Goal: Task Accomplishment & Management: Manage account settings

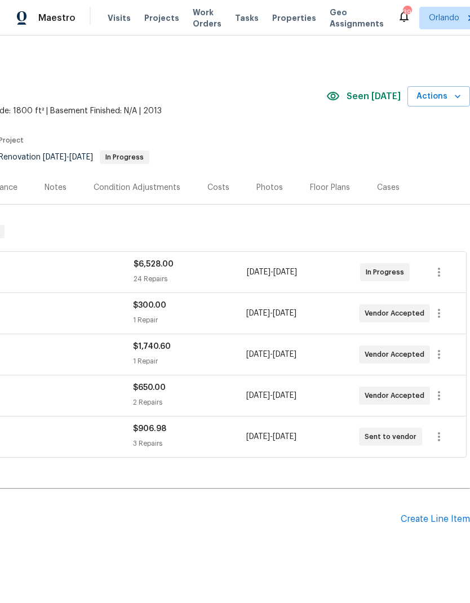
scroll to position [0, 167]
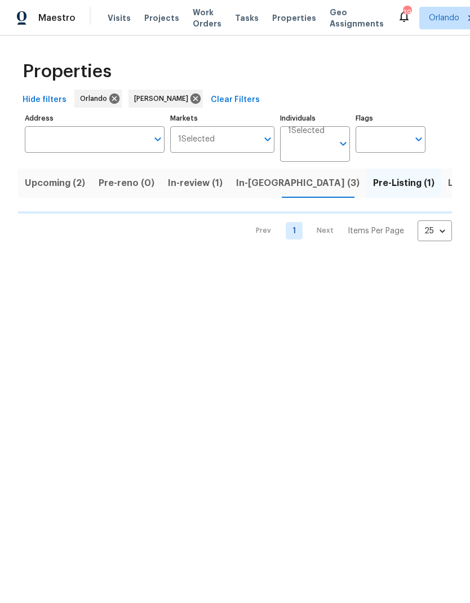
scroll to position [0, 12]
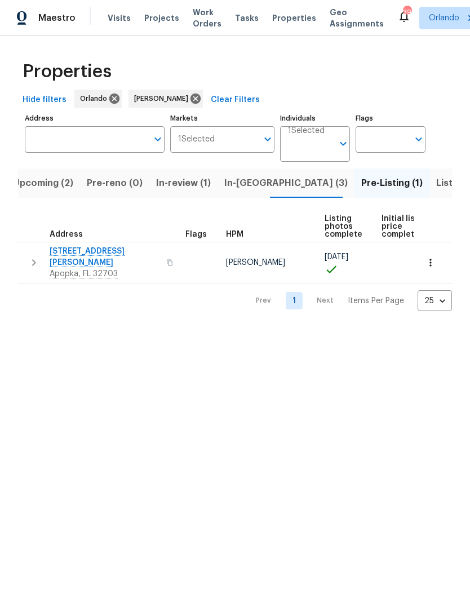
click at [86, 254] on span "1207 Helen St" at bounding box center [105, 257] width 110 height 23
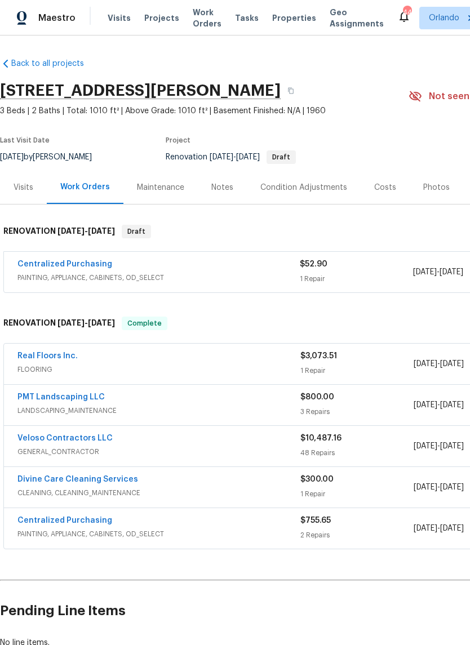
click at [91, 261] on link "Centralized Purchasing" at bounding box center [64, 264] width 95 height 8
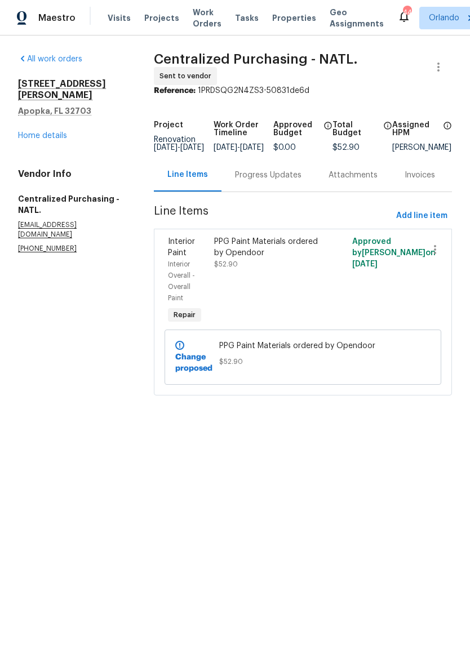
click at [58, 132] on link "Home details" at bounding box center [42, 136] width 49 height 8
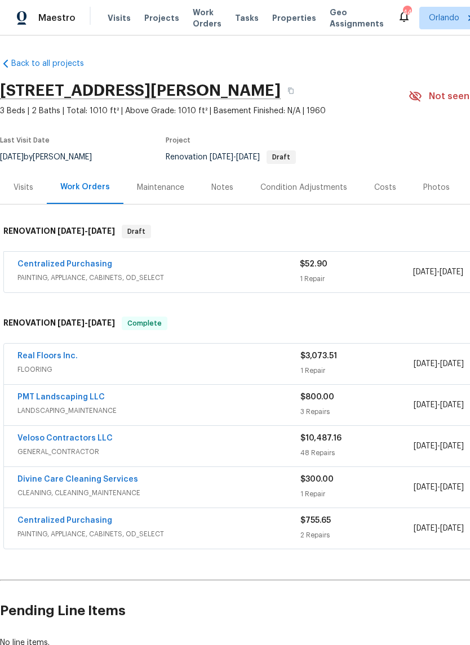
click at [55, 354] on link "Real Floors Inc." at bounding box center [47, 356] width 60 height 8
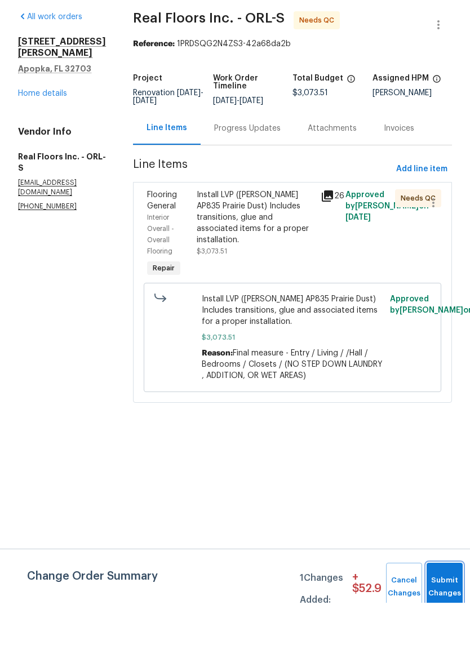
click at [440, 616] on span "Submit Changes" at bounding box center [444, 629] width 25 height 26
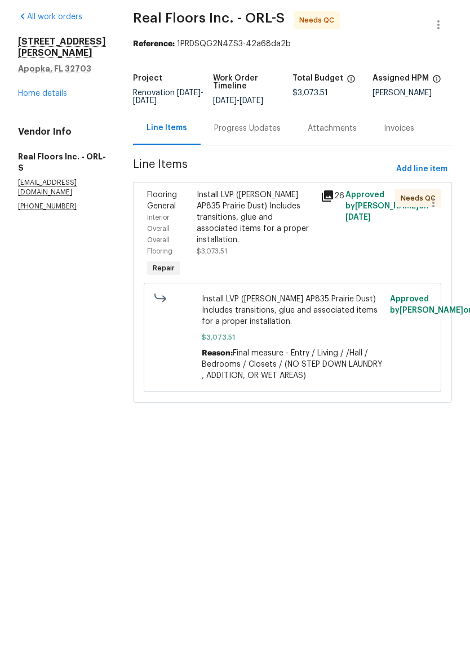
click at [61, 132] on link "Home details" at bounding box center [42, 136] width 49 height 8
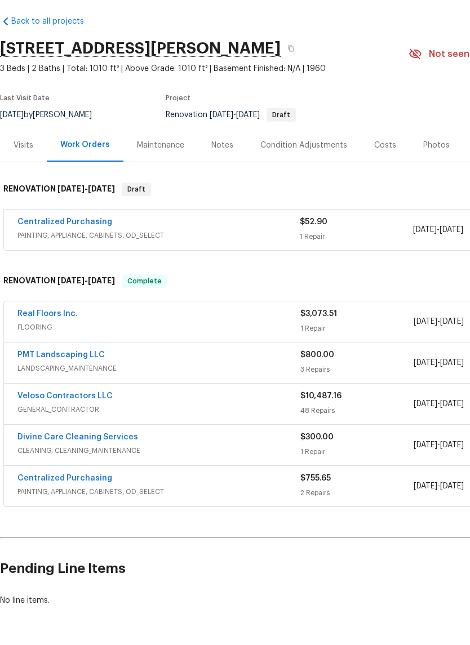
click at [92, 260] on link "Centralized Purchasing" at bounding box center [64, 264] width 95 height 8
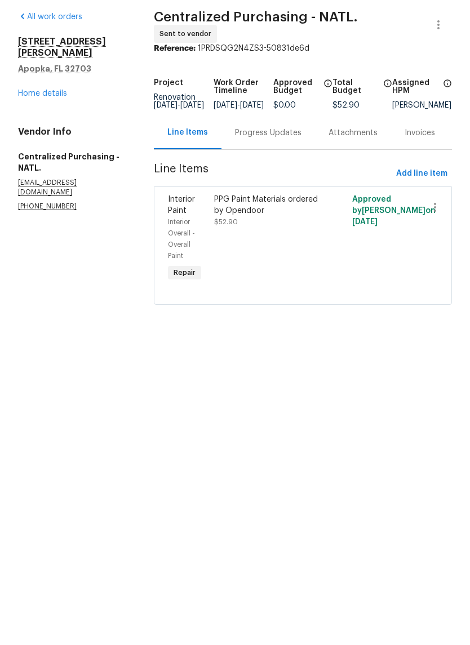
click at [53, 132] on link "Home details" at bounding box center [42, 136] width 49 height 8
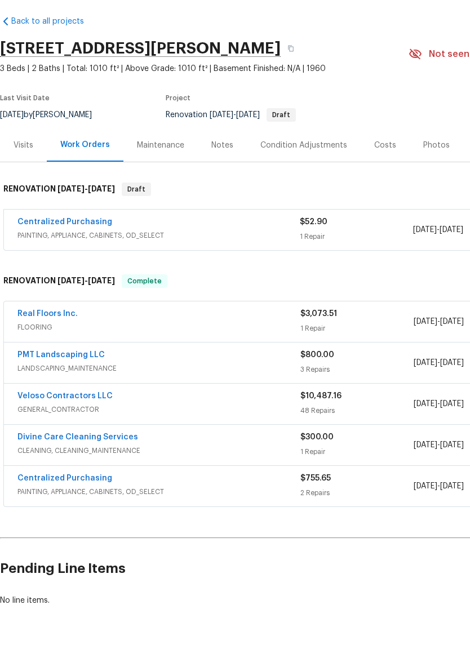
click at [55, 352] on link "Real Floors Inc." at bounding box center [47, 356] width 60 height 8
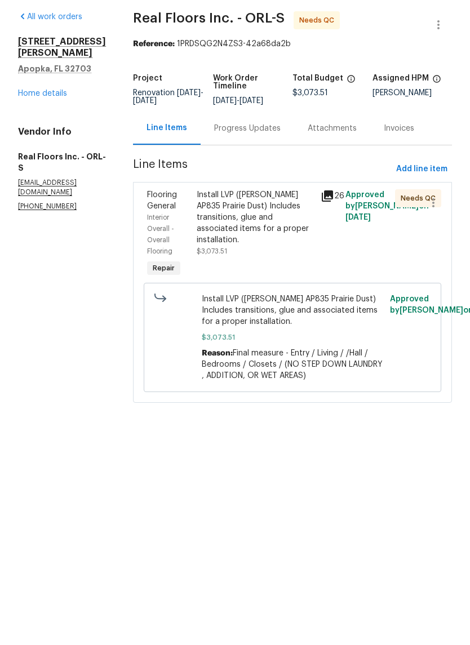
click at [274, 236] on div "Install LVP (Knighton AP835 Prairie Dust) Includes transitions, glue and associ…" at bounding box center [255, 260] width 117 height 56
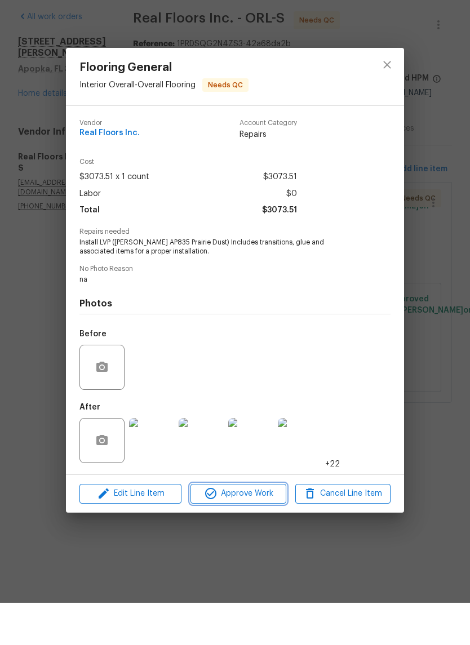
click at [277, 529] on span "Approve Work" at bounding box center [238, 536] width 88 height 14
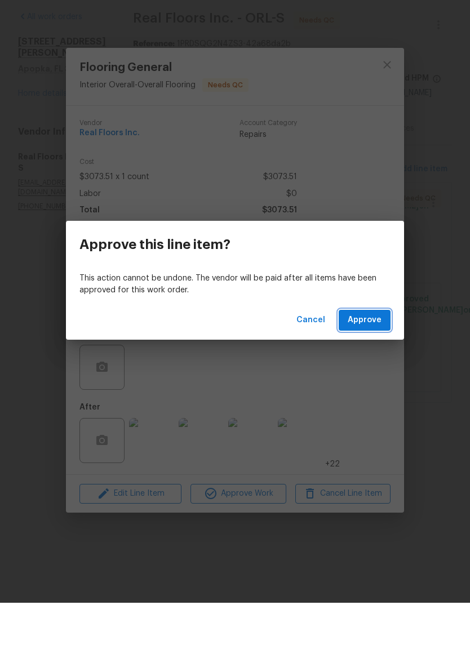
click at [376, 356] on span "Approve" at bounding box center [365, 363] width 34 height 14
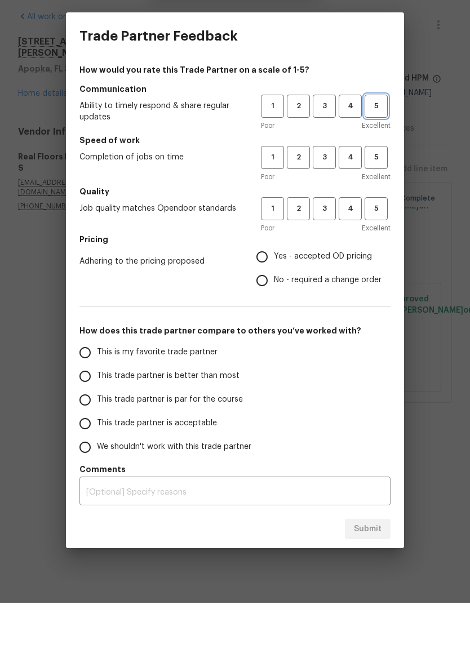
click at [380, 142] on span "5" at bounding box center [376, 148] width 21 height 13
click at [385, 188] on button "5" at bounding box center [376, 199] width 23 height 23
click at [382, 239] on button "5" at bounding box center [376, 250] width 23 height 23
click at [292, 287] on label "Yes - accepted OD pricing" at bounding box center [315, 299] width 131 height 24
click at [274, 287] on input "Yes - accepted OD pricing" at bounding box center [262, 299] width 24 height 24
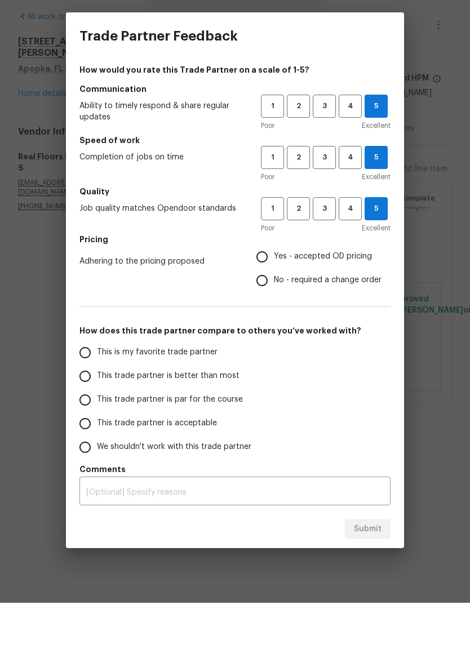
radio input "true"
click at [207, 389] on span "This is my favorite trade partner" at bounding box center [157, 395] width 121 height 12
click at [97, 383] on input "This is my favorite trade partner" at bounding box center [85, 395] width 24 height 24
click at [388, 561] on button "Submit" at bounding box center [368, 571] width 46 height 21
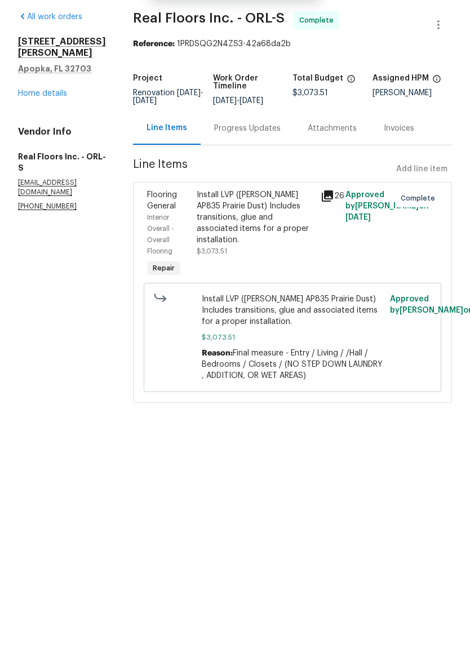
radio input "true"
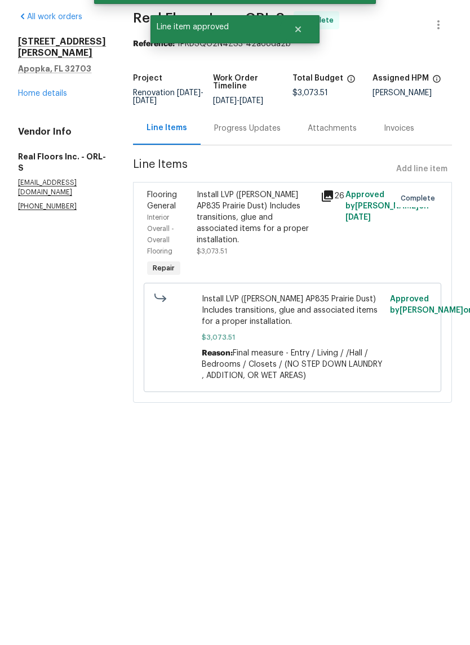
click at [50, 132] on link "Home details" at bounding box center [42, 136] width 49 height 8
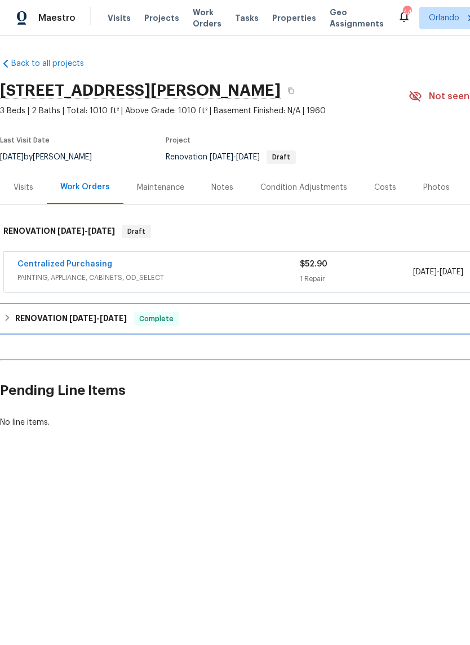
click at [364, 316] on div "RENOVATION 8/19/25 - 9/19/25 Complete" at bounding box center [318, 319] width 630 height 14
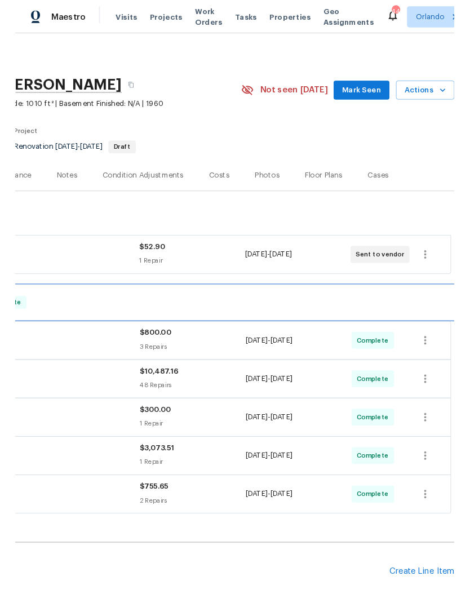
scroll to position [0, 167]
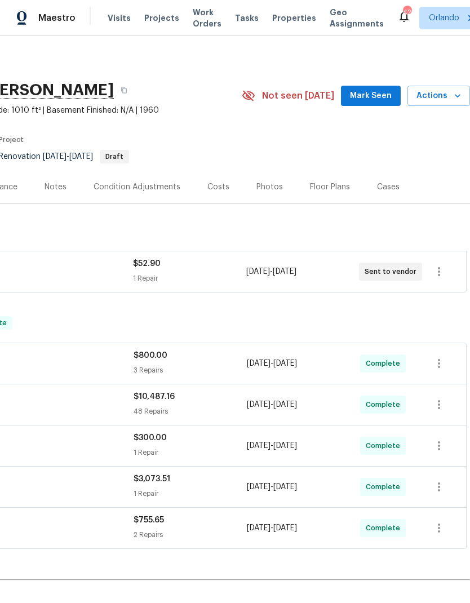
click at [383, 99] on span "Mark Seen" at bounding box center [371, 96] width 42 height 14
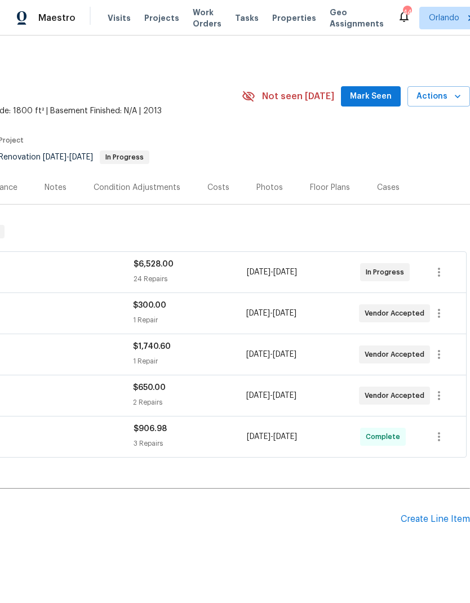
scroll to position [0, 167]
click at [389, 100] on span "Mark Seen" at bounding box center [371, 97] width 42 height 14
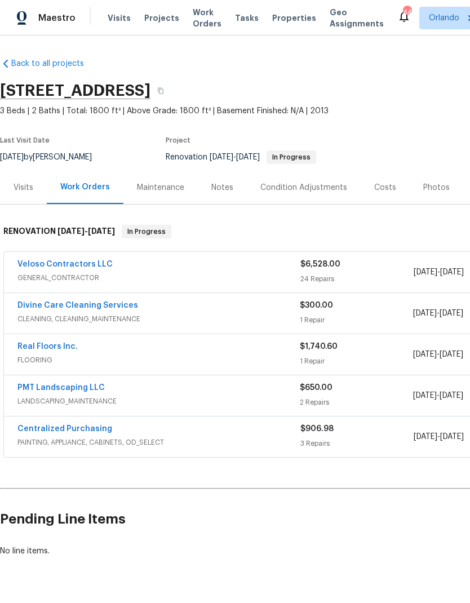
scroll to position [0, 0]
click at [65, 347] on link "Real Floors Inc." at bounding box center [47, 347] width 60 height 8
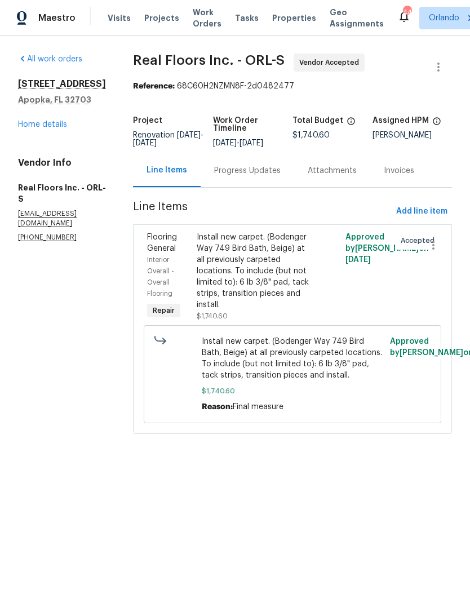
click at [65, 125] on link "Home details" at bounding box center [42, 125] width 49 height 8
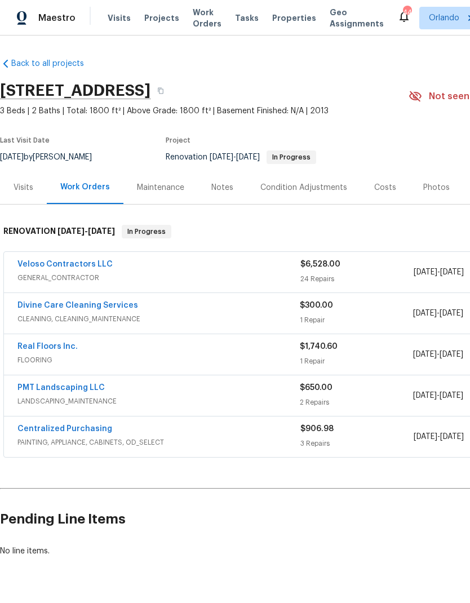
click at [61, 346] on link "Real Floors Inc." at bounding box center [47, 347] width 60 height 8
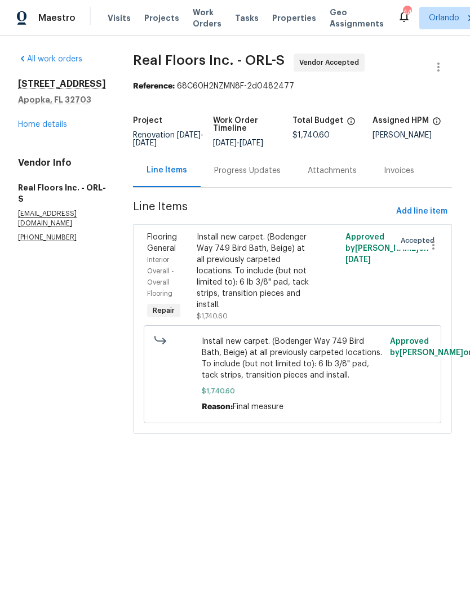
click at [54, 125] on link "Home details" at bounding box center [42, 125] width 49 height 8
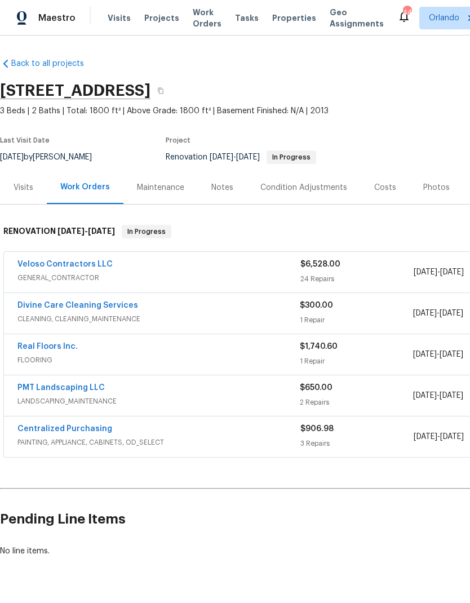
click at [95, 265] on link "Veloso Contractors LLC" at bounding box center [64, 264] width 95 height 8
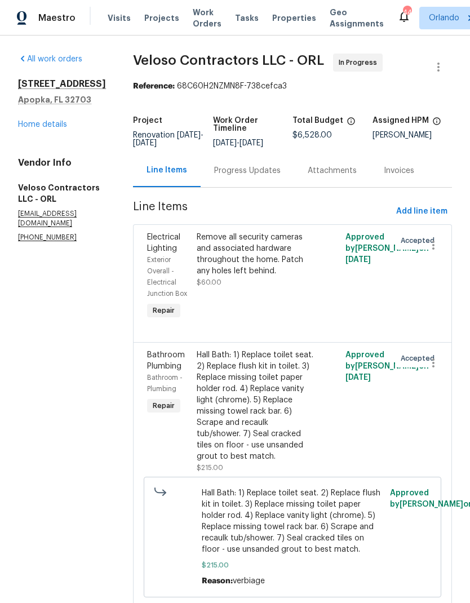
click at [50, 122] on link "Home details" at bounding box center [42, 125] width 49 height 8
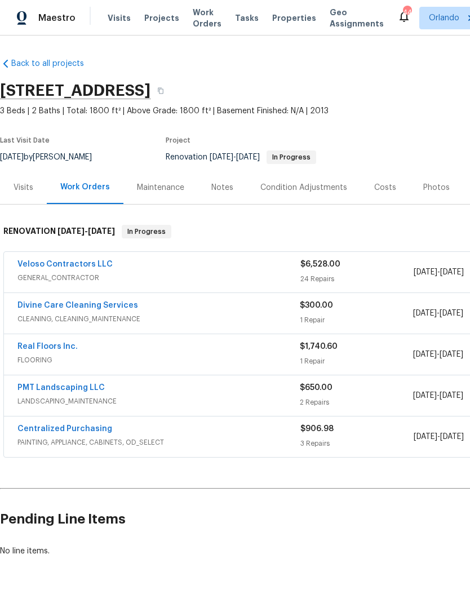
click at [70, 348] on link "Real Floors Inc." at bounding box center [47, 347] width 60 height 8
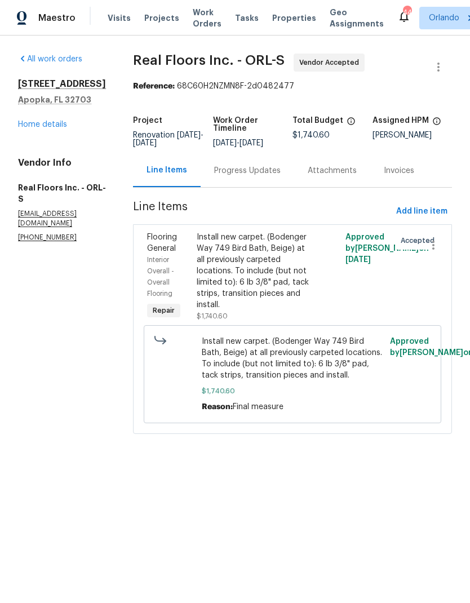
click at [253, 174] on div "Progress Updates" at bounding box center [247, 170] width 66 height 11
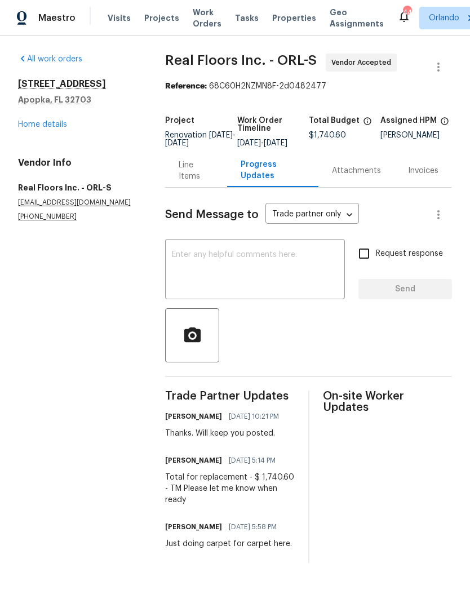
click at [294, 278] on textarea at bounding box center [255, 270] width 166 height 39
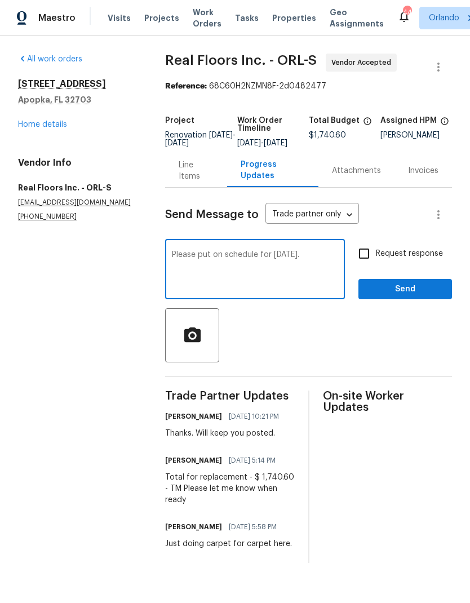
type textarea "Please put on schedule for [DATE]."
click at [369, 258] on input "Request response" at bounding box center [364, 254] width 24 height 24
checkbox input "true"
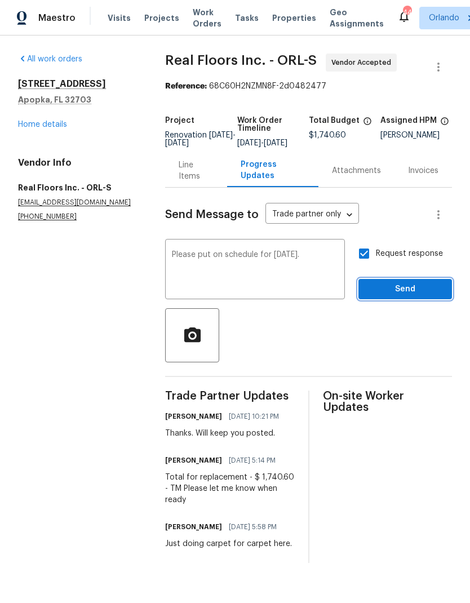
click at [414, 296] on span "Send" at bounding box center [405, 289] width 76 height 14
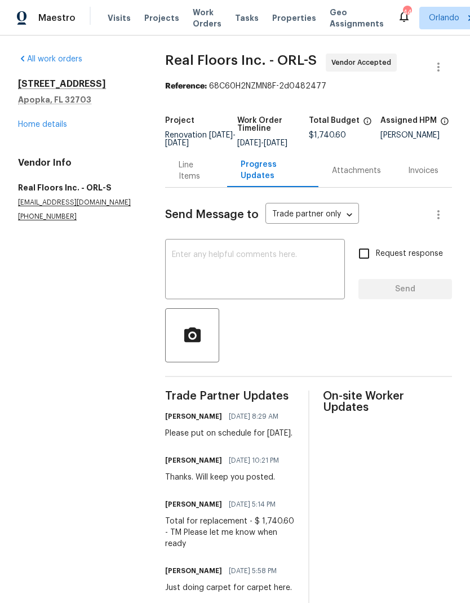
click at [194, 182] on div "Line Items" at bounding box center [196, 170] width 34 height 23
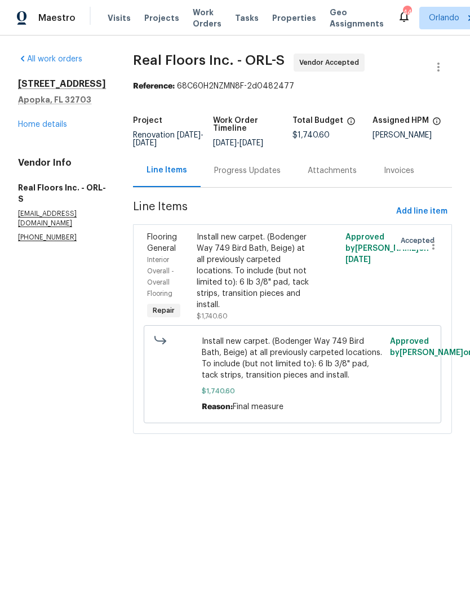
click at [263, 176] on div "Progress Updates" at bounding box center [247, 170] width 66 height 11
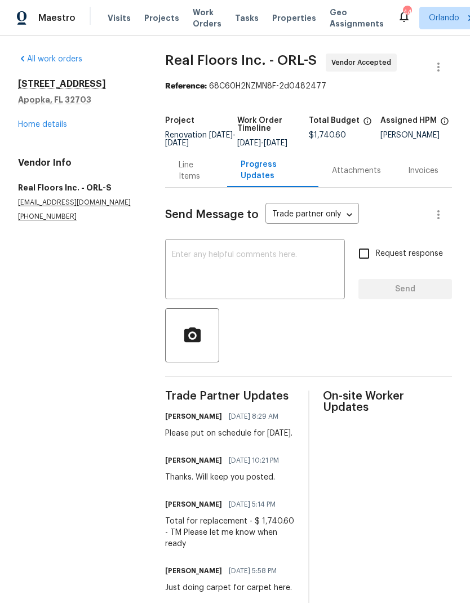
click at [180, 182] on div "Line Items" at bounding box center [195, 170] width 61 height 33
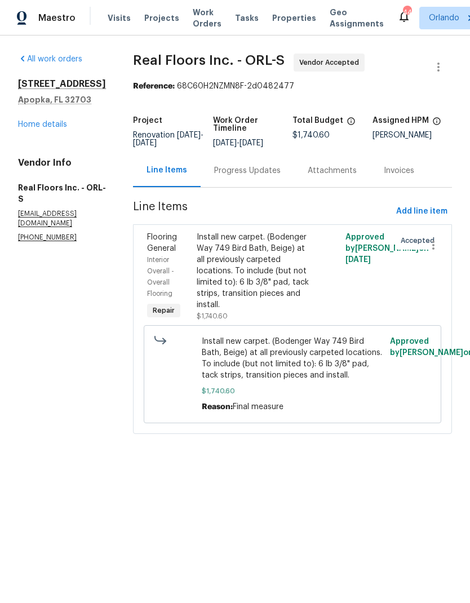
click at [47, 127] on link "Home details" at bounding box center [42, 125] width 49 height 8
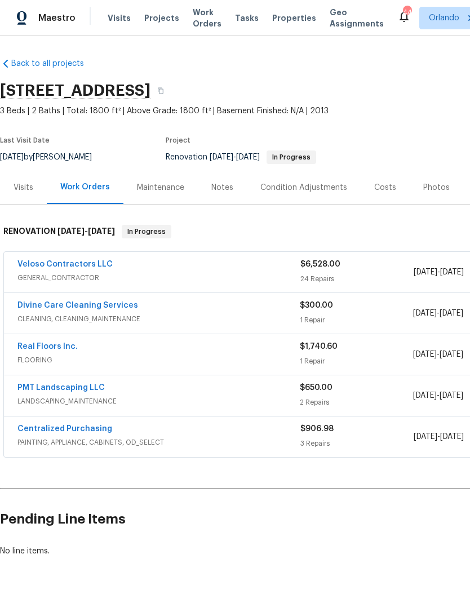
click at [87, 389] on link "PMT Landscaping LLC" at bounding box center [60, 388] width 87 height 8
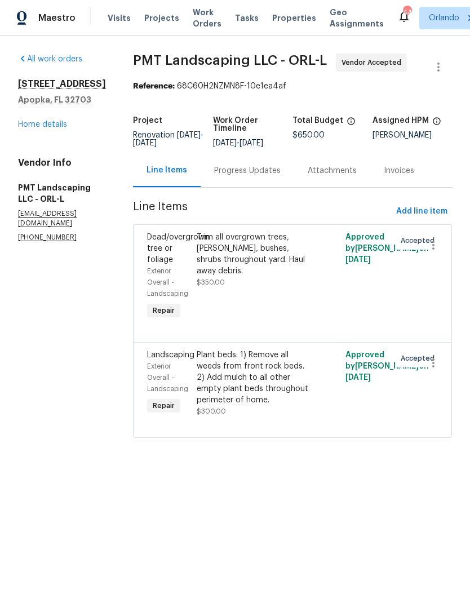
click at [266, 174] on div "Progress Updates" at bounding box center [247, 170] width 66 height 11
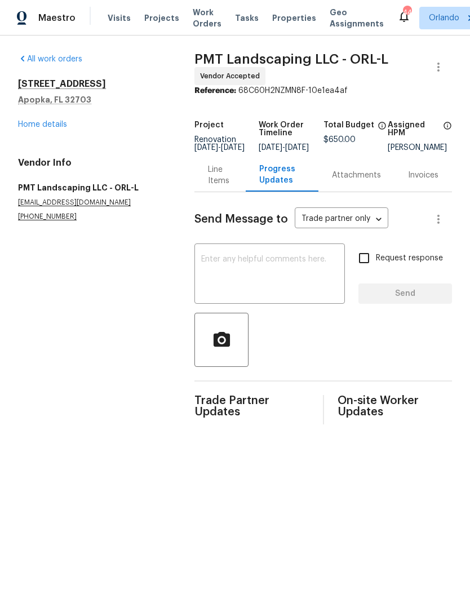
click at [268, 271] on textarea at bounding box center [269, 274] width 137 height 39
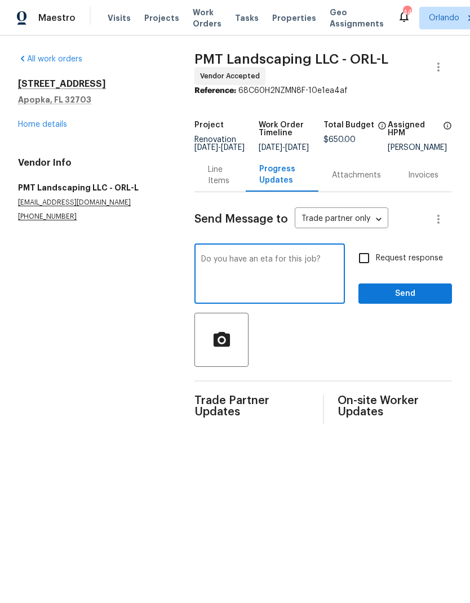
type textarea "Do you have an eta for this job?"
click at [373, 267] on input "Request response" at bounding box center [364, 258] width 24 height 24
checkbox input "true"
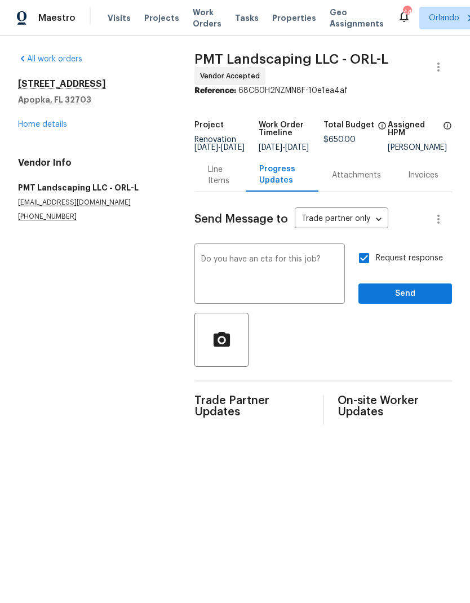
click at [201, 263] on textarea "Do you have an eta for this job?" at bounding box center [269, 274] width 137 height 39
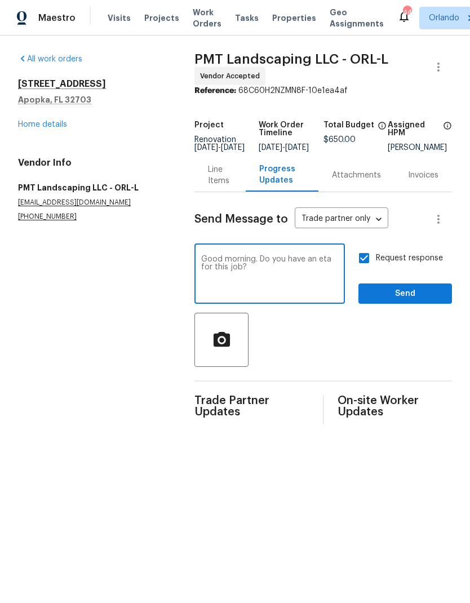
type textarea "Good morning. Do you have an eta for this job?"
click at [348, 340] on div at bounding box center [323, 340] width 258 height 54
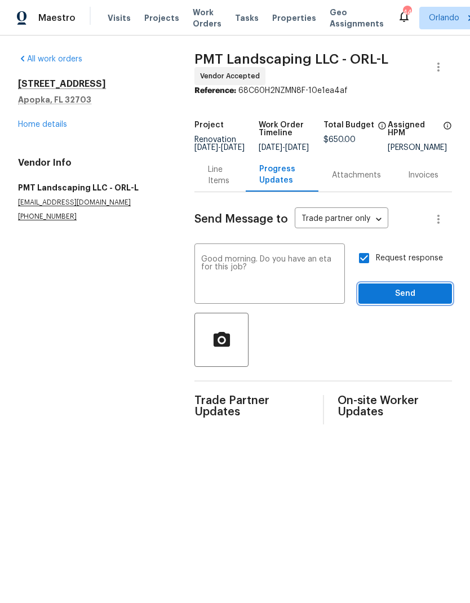
click at [427, 298] on span "Send" at bounding box center [405, 294] width 76 height 14
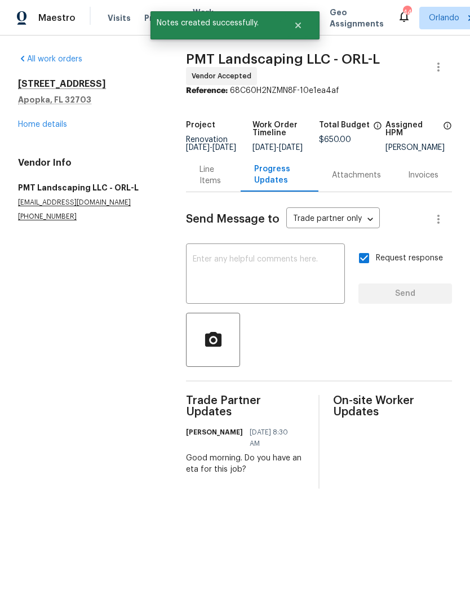
click at [60, 125] on link "Home details" at bounding box center [42, 125] width 49 height 8
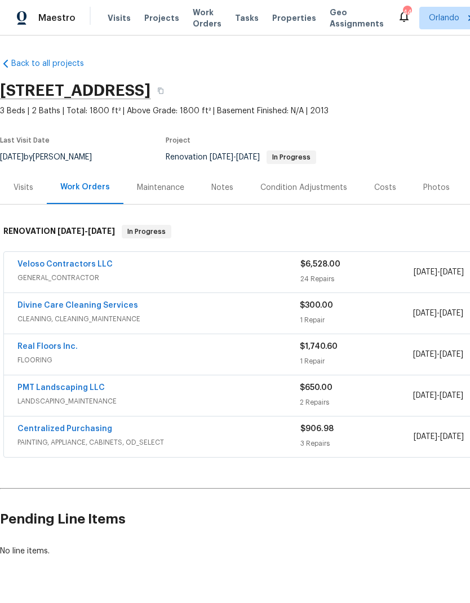
click at [119, 303] on link "Divine Care Cleaning Services" at bounding box center [77, 305] width 121 height 8
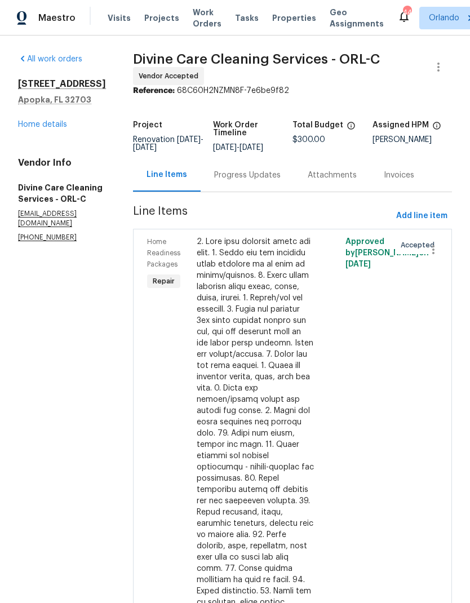
click at [281, 181] on div "Progress Updates" at bounding box center [247, 175] width 66 height 11
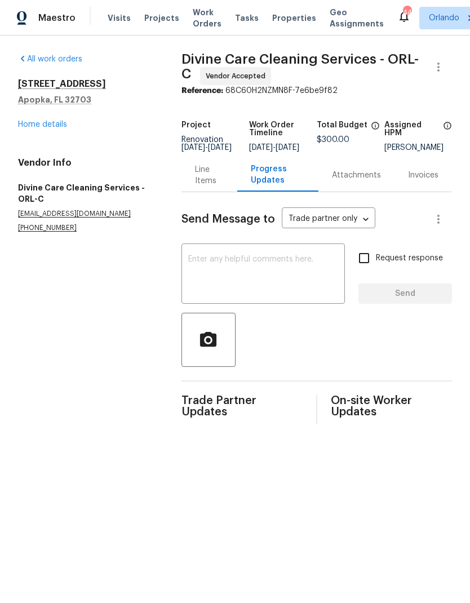
click at [255, 275] on textarea at bounding box center [263, 274] width 150 height 39
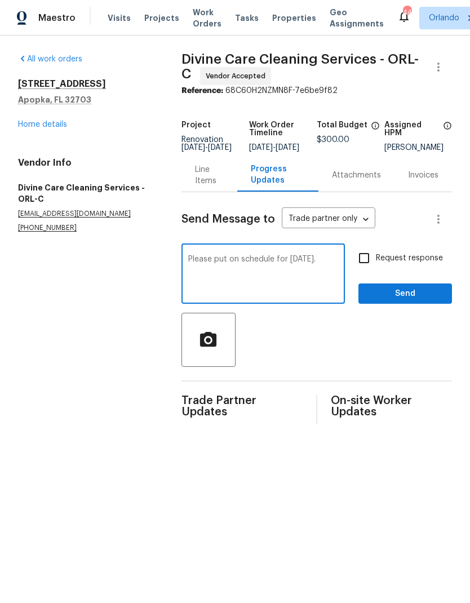
type textarea "Please put on schedule for Wednesday 9/3."
click at [373, 269] on input "Request response" at bounding box center [364, 258] width 24 height 24
checkbox input "true"
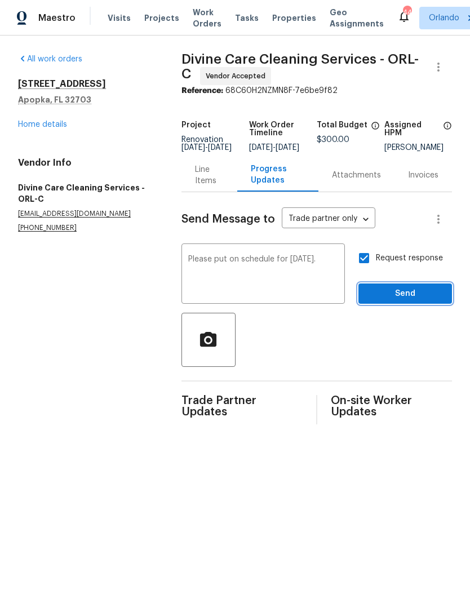
click at [427, 293] on button "Send" at bounding box center [405, 293] width 94 height 21
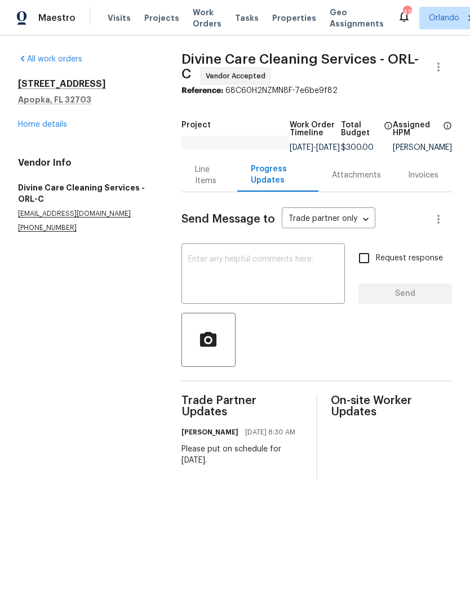
click at [65, 127] on link "Home details" at bounding box center [42, 125] width 49 height 8
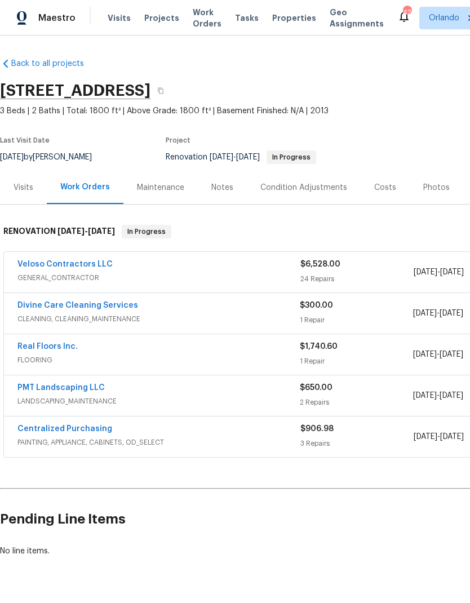
click at [228, 182] on div "Notes" at bounding box center [222, 187] width 22 height 11
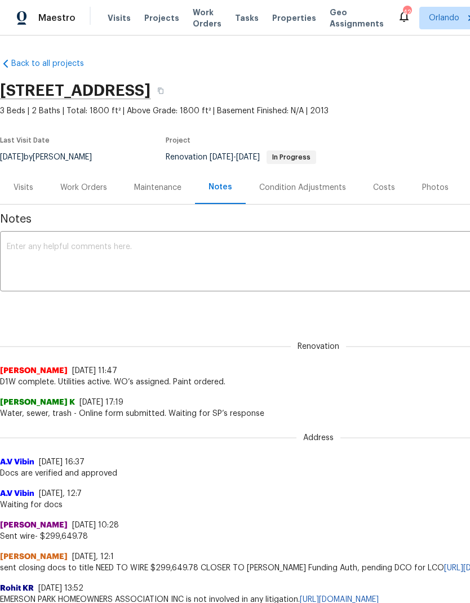
click at [207, 249] on textarea at bounding box center [318, 262] width 623 height 39
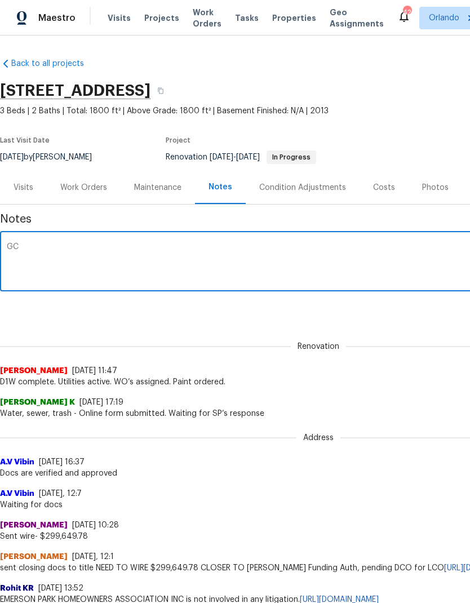
type textarea "G"
type textarea "Finish targets: GC 9/1. Flooring 9/2. Cleaning 9/3."
click at [396, 314] on div "Renovation (current) 8ef6e1e3-f0bc-4522-a2f4-95b9b8bdc10d ​ Add" at bounding box center [318, 308] width 637 height 21
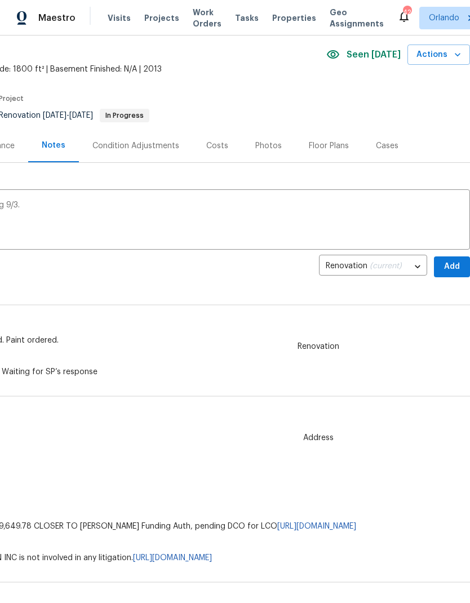
scroll to position [43, 167]
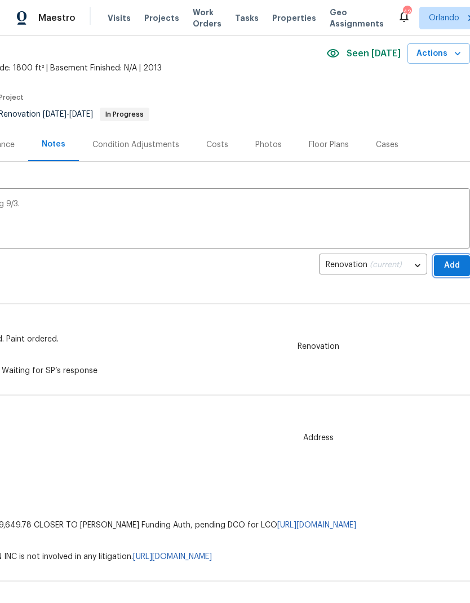
click at [452, 268] on span "Add" at bounding box center [452, 266] width 18 height 14
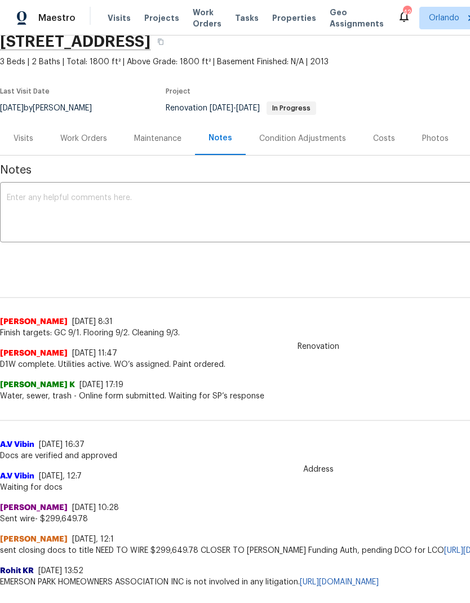
scroll to position [50, 0]
click at [92, 136] on div "Work Orders" at bounding box center [83, 137] width 47 height 11
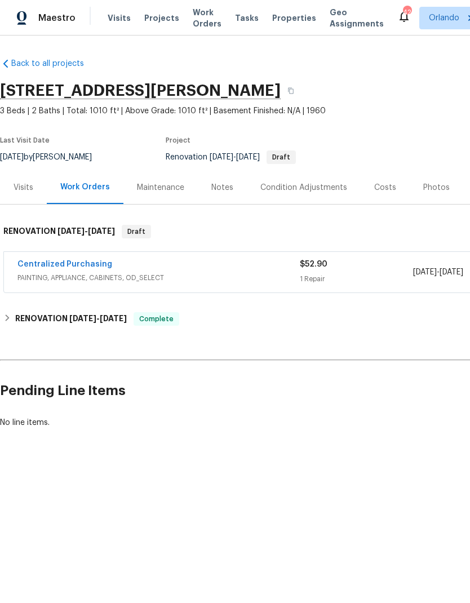
click at [439, 177] on div "Photos" at bounding box center [437, 187] width 54 height 33
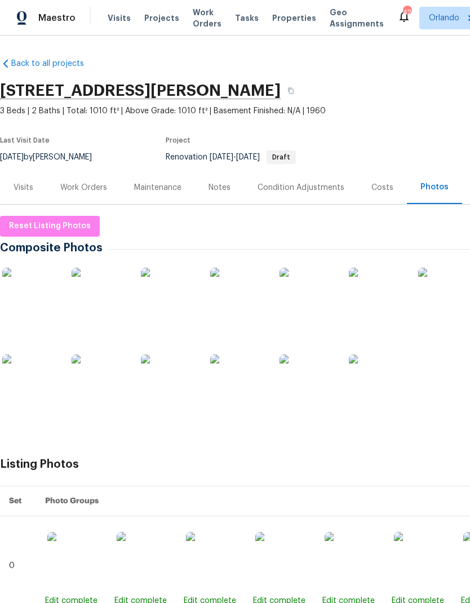
click at [96, 189] on div "Work Orders" at bounding box center [83, 187] width 47 height 11
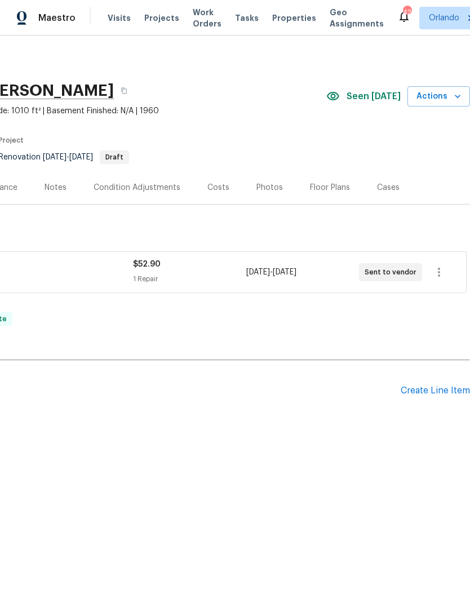
scroll to position [0, 167]
click at [440, 268] on icon "button" at bounding box center [439, 272] width 14 height 14
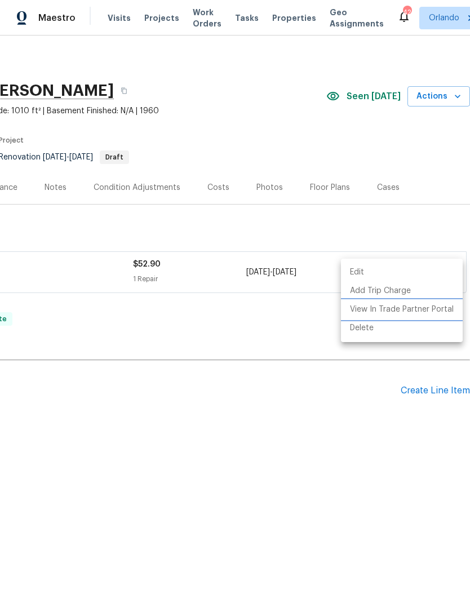
click at [435, 310] on li "View In Trade Partner Portal" at bounding box center [402, 309] width 122 height 19
click at [439, 309] on li "View In Trade Partner Portal" at bounding box center [402, 309] width 122 height 19
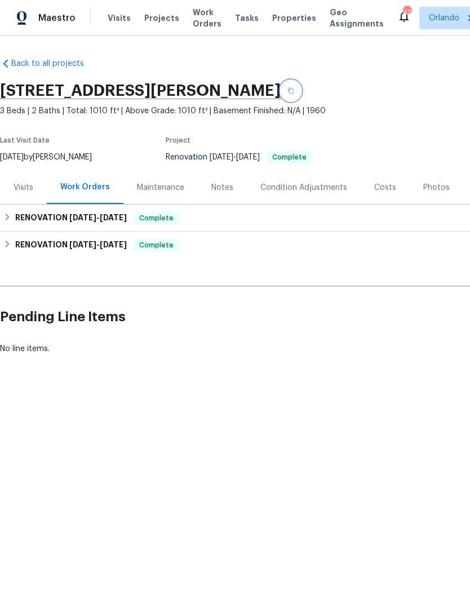
click at [287, 91] on icon "button" at bounding box center [290, 90] width 7 height 7
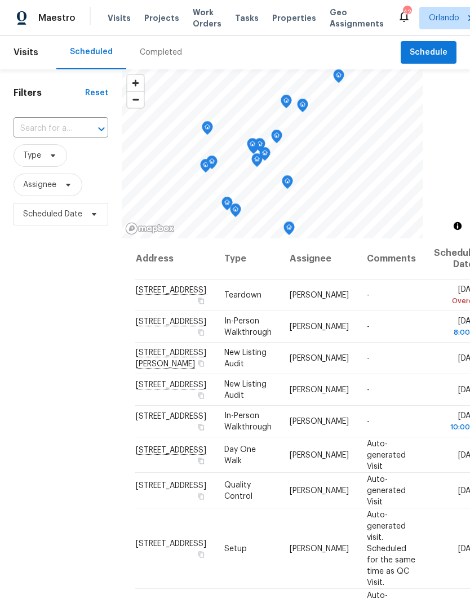
click at [61, 133] on input "text" at bounding box center [45, 128] width 63 height 17
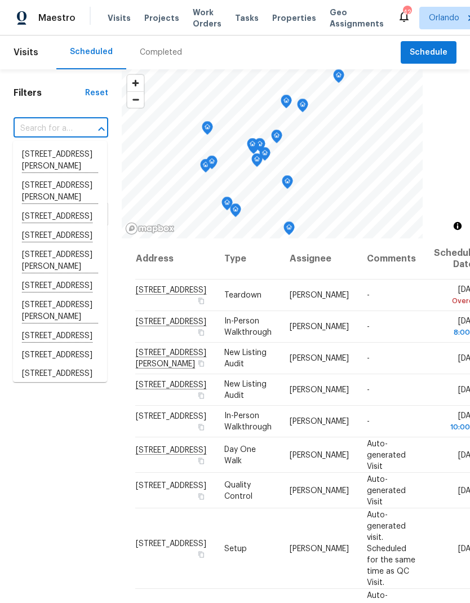
click at [56, 127] on input "text" at bounding box center [45, 128] width 63 height 17
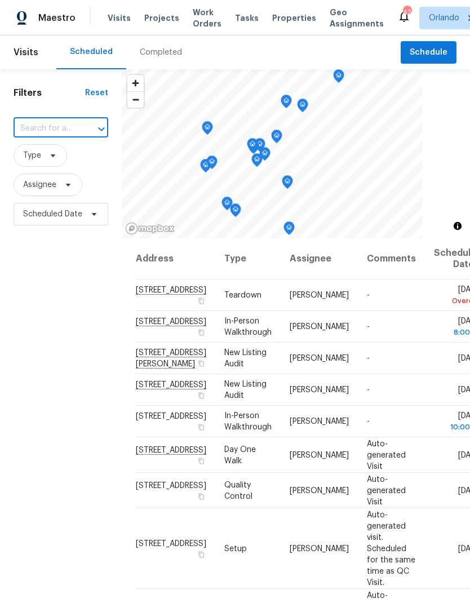
paste input "[STREET_ADDRESS][PERSON_NAME]"
type input "[STREET_ADDRESS][PERSON_NAME]"
click at [61, 157] on li "[STREET_ADDRESS][PERSON_NAME]" at bounding box center [60, 160] width 94 height 30
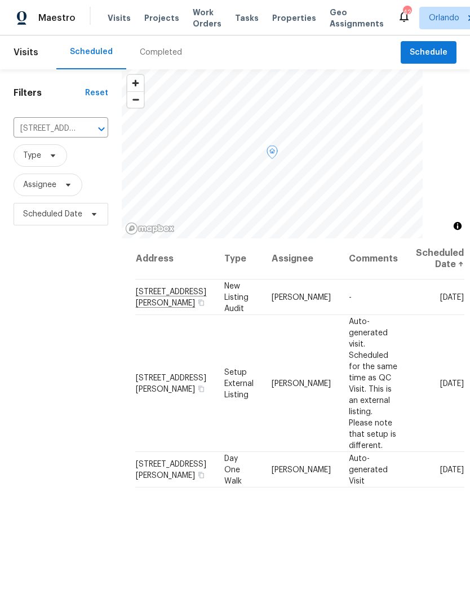
click at [0, 0] on icon at bounding box center [0, 0] width 0 height 0
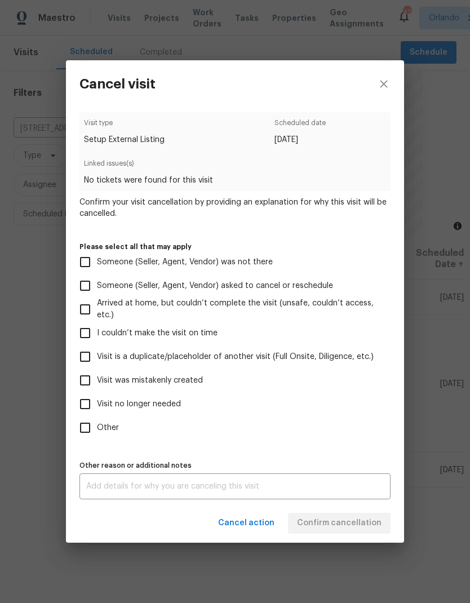
click at [166, 407] on span "Visit no longer needed" at bounding box center [139, 404] width 84 height 12
click at [97, 407] on input "Visit no longer needed" at bounding box center [85, 404] width 24 height 24
checkbox input "true"
click at [178, 380] on span "Visit was mistakenly created" at bounding box center [150, 381] width 106 height 12
click at [97, 380] on input "Visit was mistakenly created" at bounding box center [85, 381] width 24 height 24
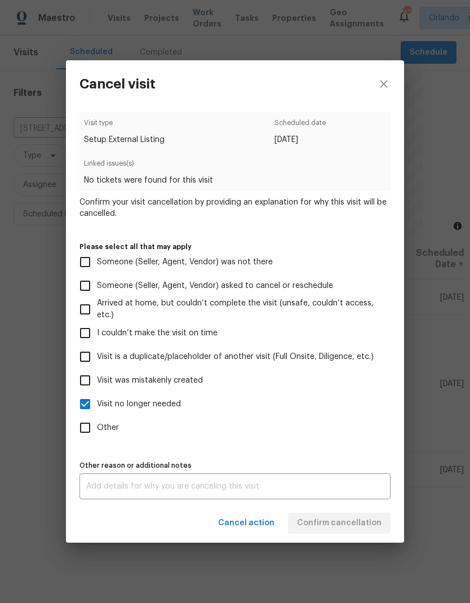
checkbox input "true"
click at [170, 407] on span "Visit no longer needed" at bounding box center [139, 404] width 84 height 12
click at [97, 407] on input "Visit no longer needed" at bounding box center [85, 404] width 24 height 24
checkbox input "false"
click at [187, 357] on span "Visit is a duplicate/placeholder of another visit (Full Onsite, Diligence, etc.)" at bounding box center [235, 357] width 277 height 12
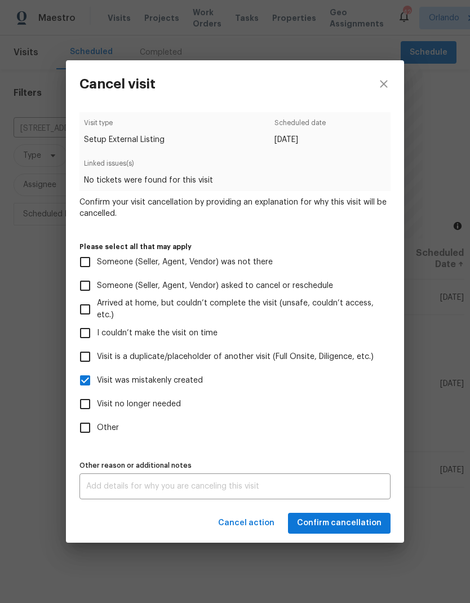
click at [97, 357] on input "Visit is a duplicate/placeholder of another visit (Full Onsite, Diligence, etc.)" at bounding box center [85, 357] width 24 height 24
checkbox input "true"
click at [180, 386] on span "Visit was mistakenly created" at bounding box center [150, 381] width 106 height 12
click at [97, 386] on input "Visit was mistakenly created" at bounding box center [85, 381] width 24 height 24
checkbox input "false"
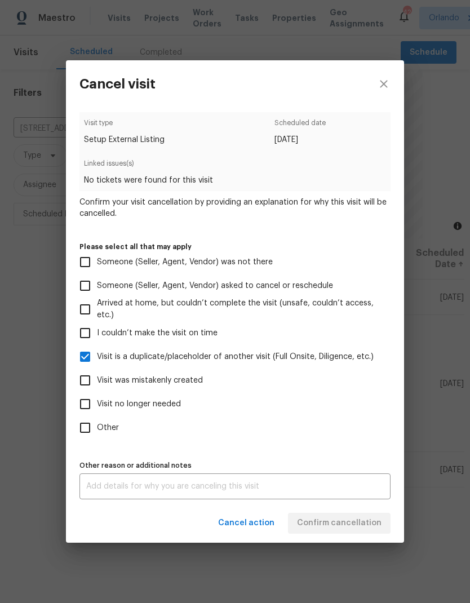
click at [189, 359] on span "Visit is a duplicate/placeholder of another visit (Full Onsite, Diligence, etc.)" at bounding box center [235, 357] width 277 height 12
click at [97, 359] on input "Visit is a duplicate/placeholder of another visit (Full Onsite, Diligence, etc.)" at bounding box center [85, 357] width 24 height 24
click at [189, 358] on span "Visit is a duplicate/placeholder of another visit (Full Onsite, Diligence, etc.)" at bounding box center [235, 357] width 277 height 12
click at [97, 358] on input "Visit is a duplicate/placeholder of another visit (Full Onsite, Diligence, etc.)" at bounding box center [85, 357] width 24 height 24
checkbox input "true"
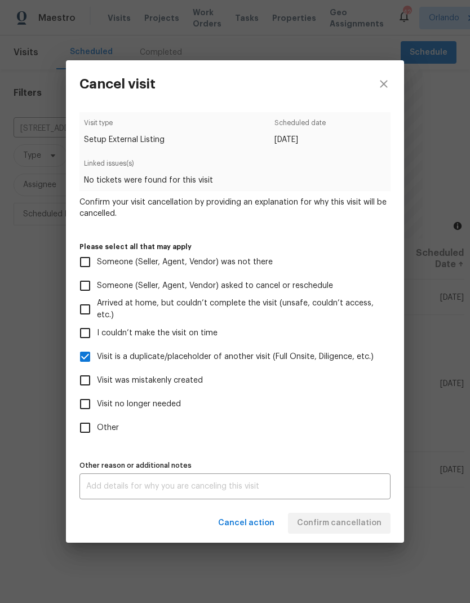
click at [172, 379] on span "Visit was mistakenly created" at bounding box center [150, 381] width 106 height 12
click at [97, 379] on input "Visit was mistakenly created" at bounding box center [85, 381] width 24 height 24
checkbox input "true"
click at [136, 352] on span "Visit is a duplicate/placeholder of another visit (Full Onsite, Diligence, etc.)" at bounding box center [235, 357] width 277 height 12
click at [97, 352] on input "Visit is a duplicate/placeholder of another visit (Full Onsite, Diligence, etc.)" at bounding box center [85, 357] width 24 height 24
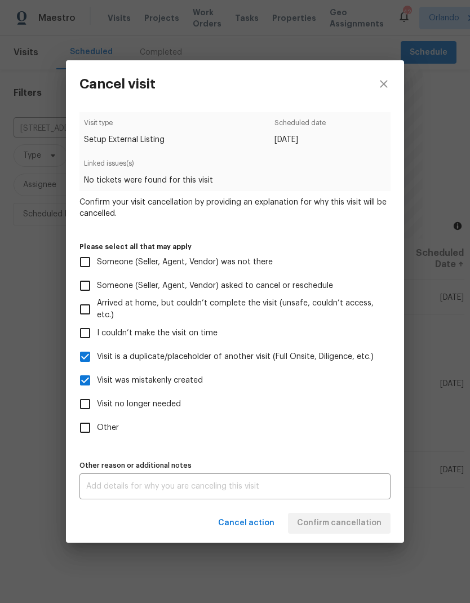
checkbox input "false"
click at [361, 529] on span "Confirm cancellation" at bounding box center [339, 523] width 85 height 14
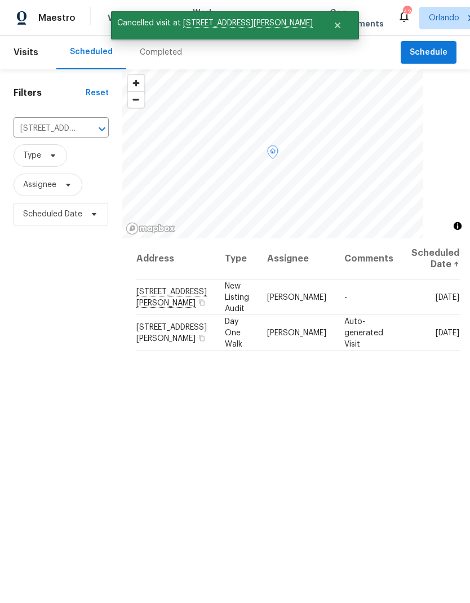
click at [0, 0] on icon at bounding box center [0, 0] width 0 height 0
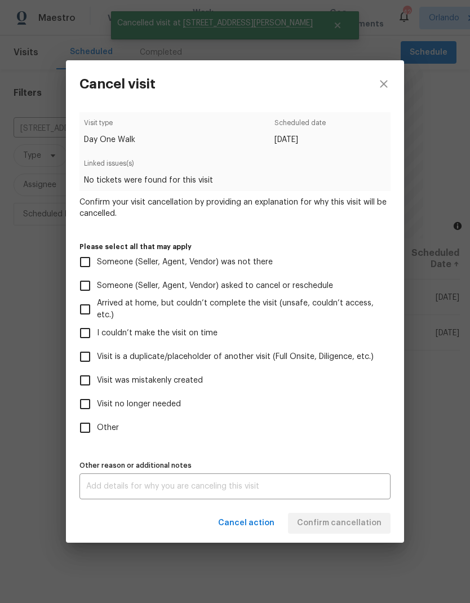
click at [183, 381] on span "Visit was mistakenly created" at bounding box center [150, 381] width 106 height 12
click at [97, 381] on input "Visit was mistakenly created" at bounding box center [85, 381] width 24 height 24
checkbox input "true"
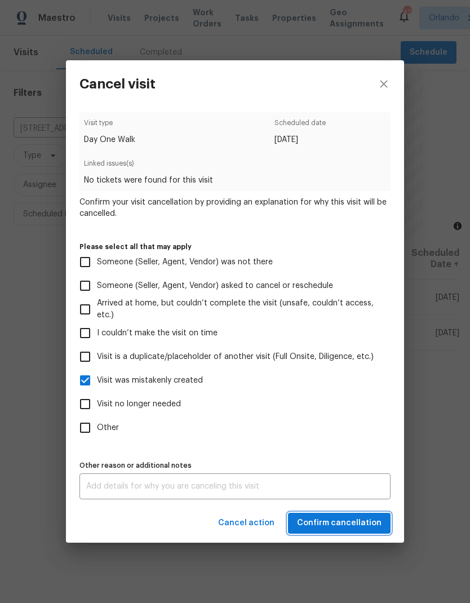
click at [375, 530] on span "Confirm cancellation" at bounding box center [339, 523] width 85 height 14
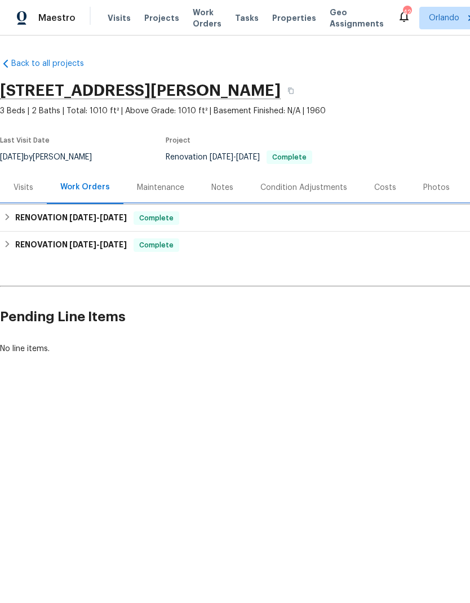
click at [335, 213] on div "RENOVATION 8/28/25 - 8/28/25 Complete" at bounding box center [318, 218] width 630 height 14
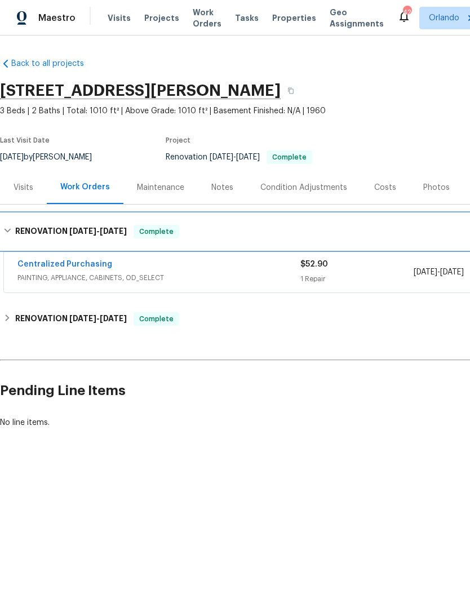
click at [378, 223] on div "RENOVATION 8/28/25 - 8/28/25 Complete" at bounding box center [318, 232] width 637 height 36
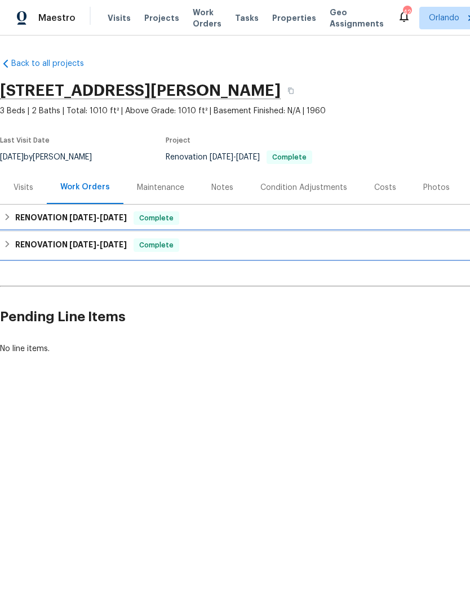
click at [355, 243] on div "RENOVATION 8/19/25 - 9/19/25 Complete" at bounding box center [318, 245] width 630 height 14
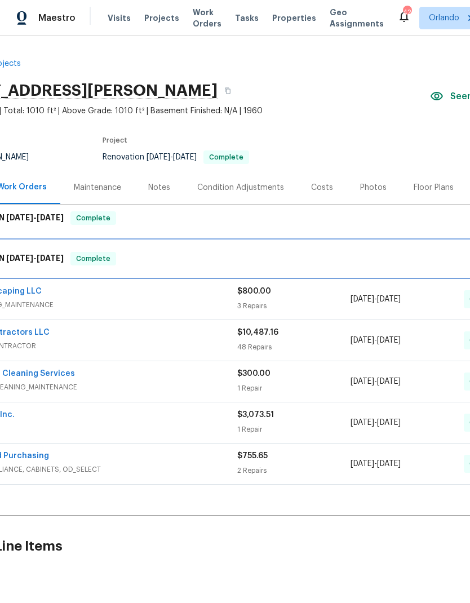
scroll to position [-1, 191]
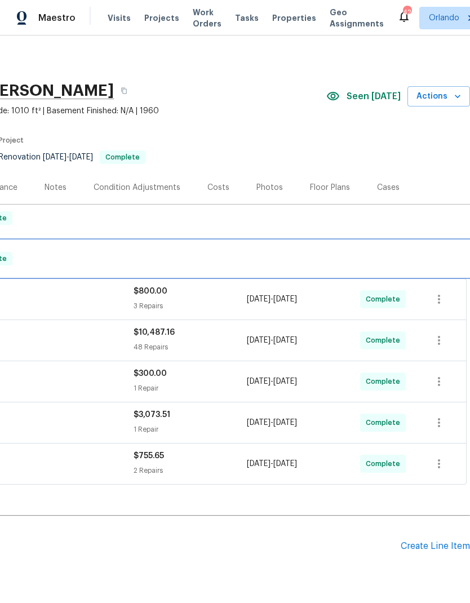
click at [369, 253] on div "RENOVATION 8/19/25 - 9/19/25 Complete" at bounding box center [152, 259] width 630 height 14
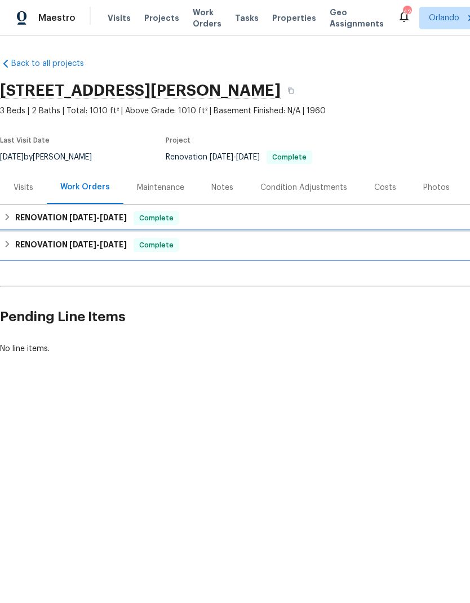
scroll to position [0, 0]
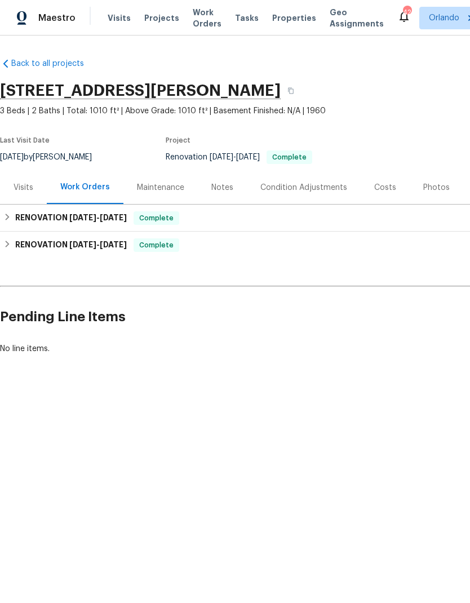
click at [384, 190] on div "Costs" at bounding box center [385, 187] width 22 height 11
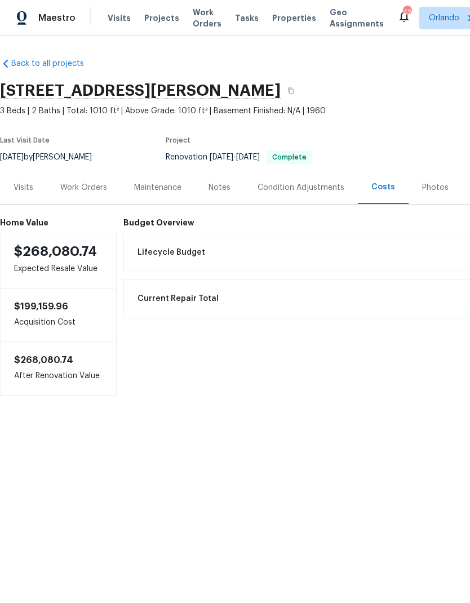
click at [93, 188] on div "Work Orders" at bounding box center [83, 187] width 47 height 11
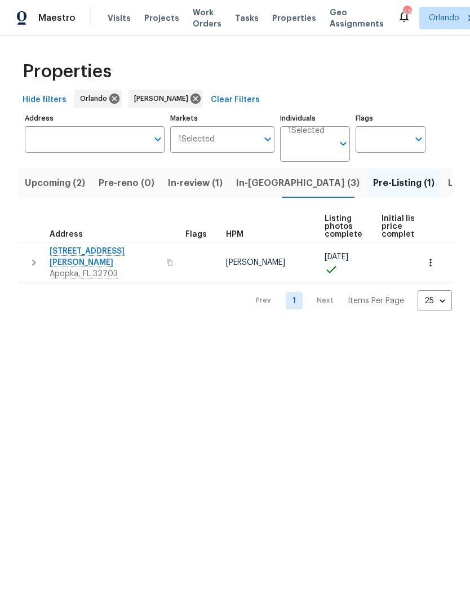
click at [260, 186] on span "In-reno (3)" at bounding box center [297, 183] width 123 height 16
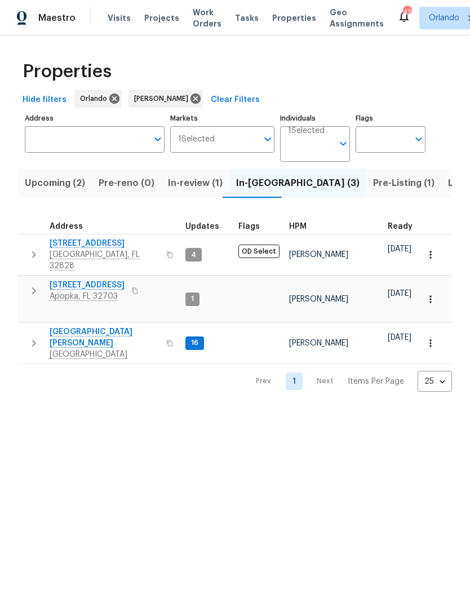
click at [107, 245] on span "2609 Windsorgate Ln" at bounding box center [105, 243] width 110 height 11
click at [94, 326] on span "7618 Brockbank Dr" at bounding box center [105, 337] width 110 height 23
click at [70, 192] on button "Upcoming (2)" at bounding box center [55, 182] width 74 height 29
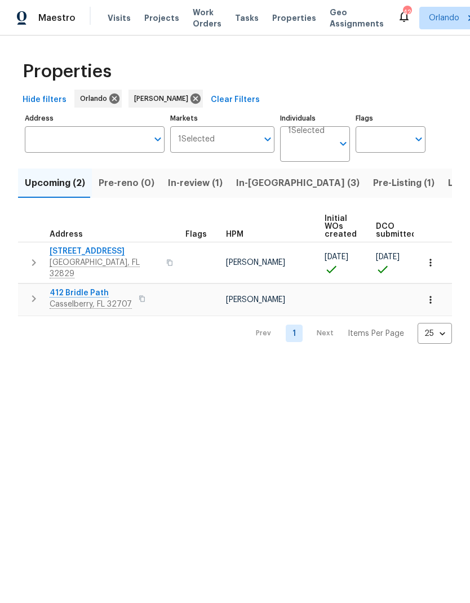
click at [254, 185] on span "In-reno (3)" at bounding box center [297, 183] width 123 height 16
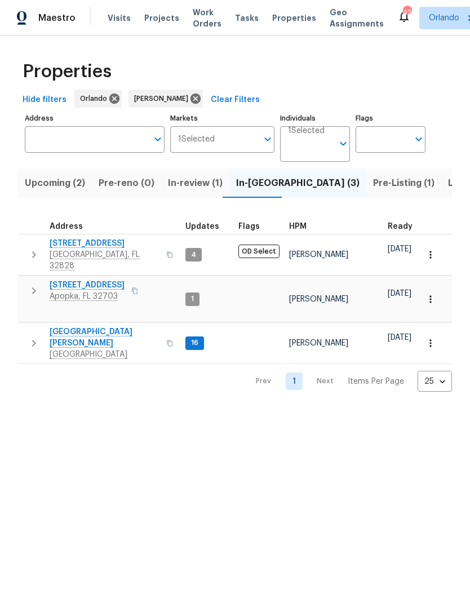
click at [132, 288] on icon "button" at bounding box center [135, 291] width 6 height 6
click at [131, 287] on icon "button" at bounding box center [134, 290] width 7 height 7
click at [74, 180] on span "Upcoming (2)" at bounding box center [55, 183] width 60 height 16
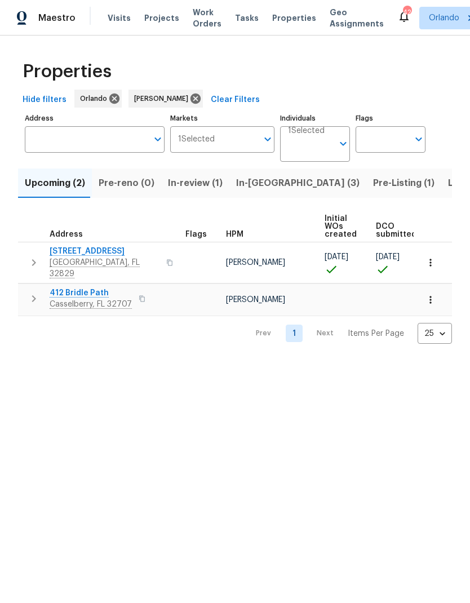
click at [107, 251] on span "7143 Lake Carlisle Blvd" at bounding box center [105, 251] width 110 height 11
click at [261, 187] on span "In-reno (3)" at bounding box center [297, 183] width 123 height 16
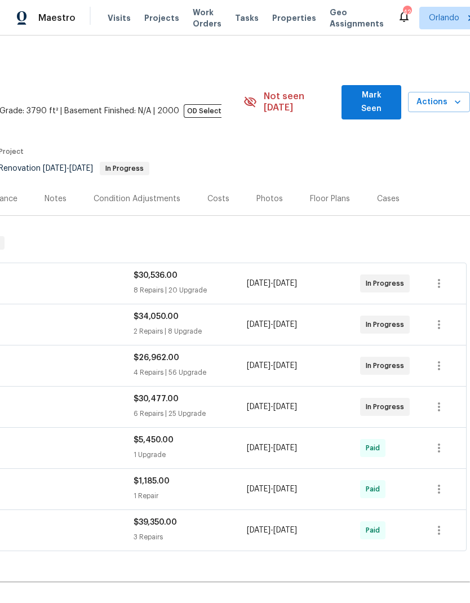
scroll to position [0, 167]
click at [389, 95] on span "Mark Seen" at bounding box center [370, 102] width 41 height 28
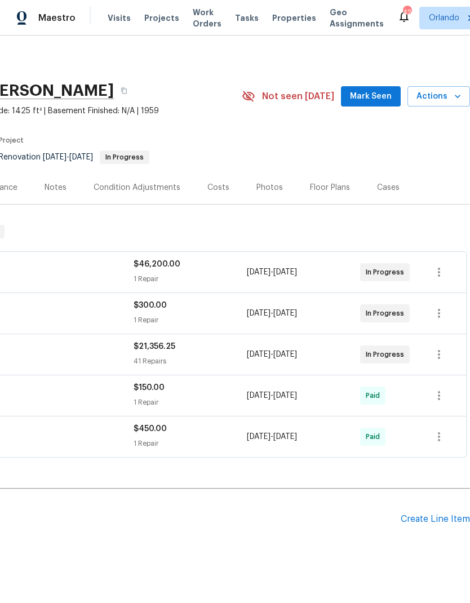
scroll to position [0, 167]
click at [389, 97] on span "Mark Seen" at bounding box center [371, 97] width 42 height 14
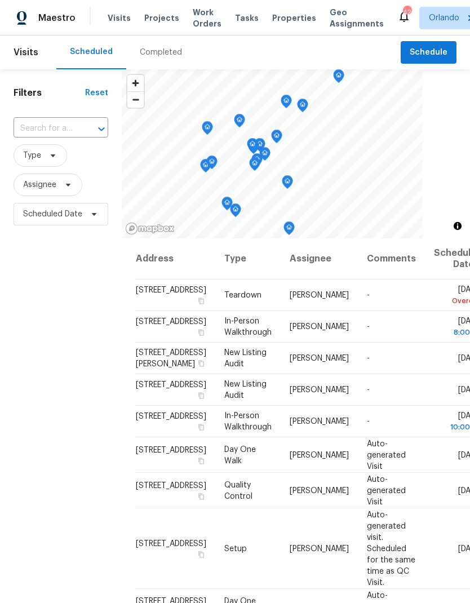
click at [87, 127] on div at bounding box center [93, 129] width 29 height 16
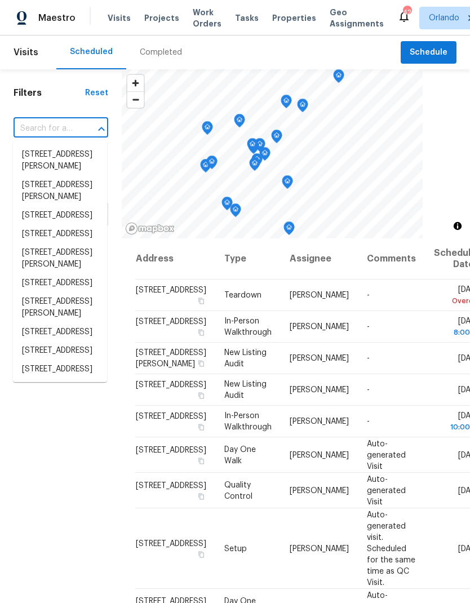
click at [68, 126] on input "text" at bounding box center [45, 128] width 63 height 17
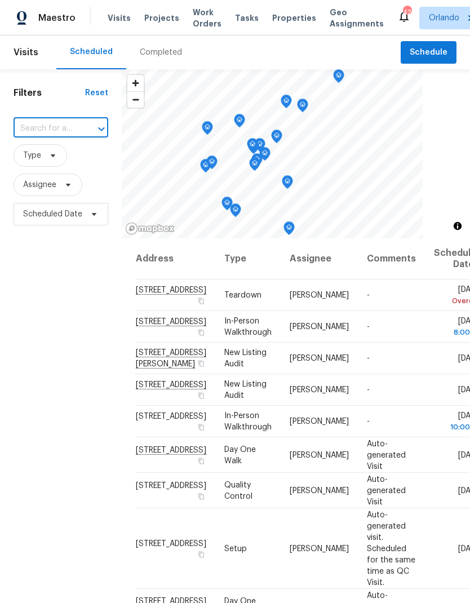
paste input "[STREET_ADDRESS]"
type input "[STREET_ADDRESS]"
click at [65, 158] on li "[STREET_ADDRESS]" at bounding box center [60, 154] width 94 height 19
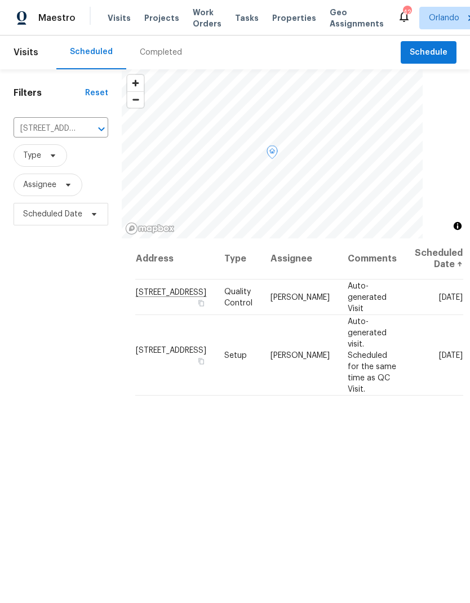
click at [0, 0] on span at bounding box center [0, 0] width 0 height 0
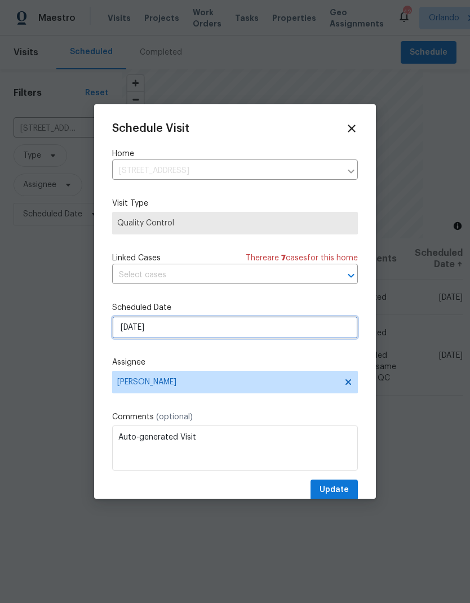
click at [238, 329] on input "[DATE]" at bounding box center [235, 327] width 246 height 23
select select "8"
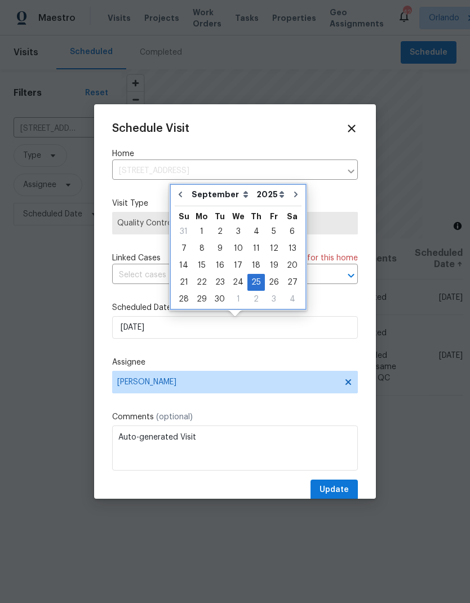
click at [174, 193] on button "Go to previous month" at bounding box center [180, 194] width 17 height 23
type input "8/29/2025"
select select "7"
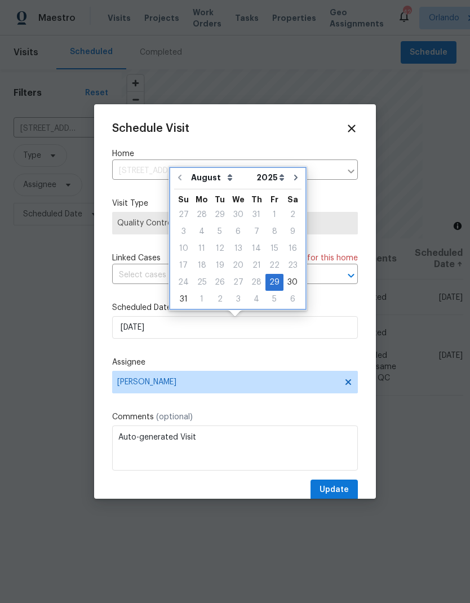
click at [291, 178] on icon "Go to next month" at bounding box center [295, 177] width 9 height 9
type input "9/29/2025"
select select "8"
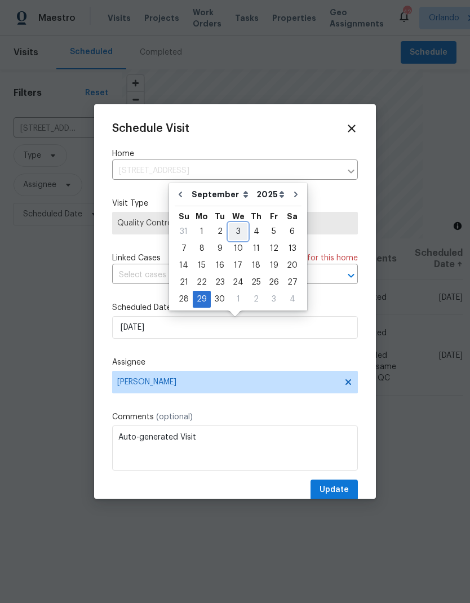
click at [238, 229] on div "3" at bounding box center [238, 232] width 19 height 16
type input "9/3/2025"
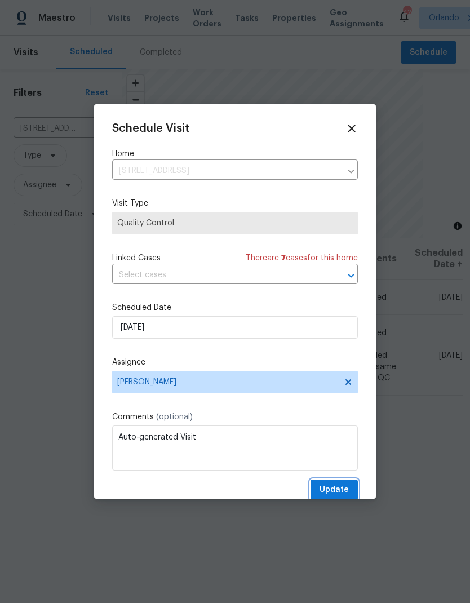
click at [345, 490] on span "Update" at bounding box center [333, 490] width 29 height 14
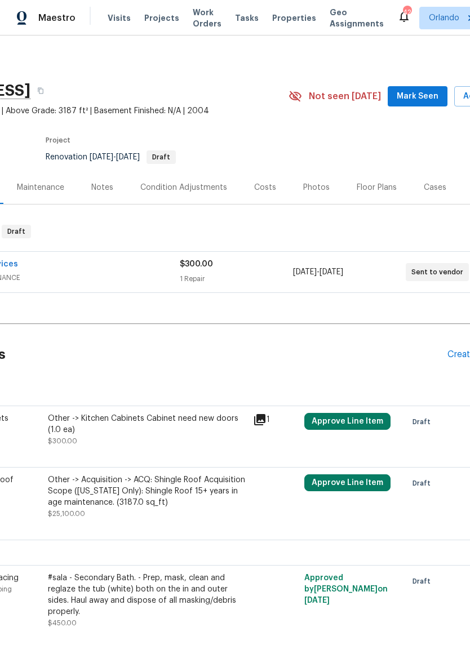
scroll to position [0, 120]
click at [430, 96] on span "Mark Seen" at bounding box center [418, 97] width 42 height 14
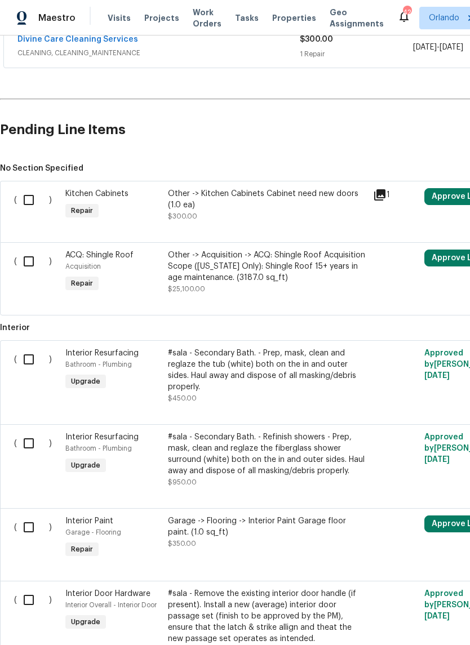
scroll to position [224, 0]
click at [30, 199] on input "checkbox" at bounding box center [33, 201] width 32 height 24
checkbox input "true"
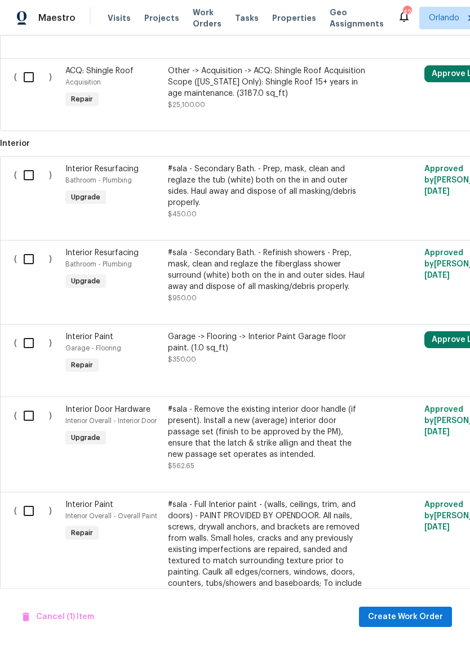
scroll to position [410, 0]
click at [28, 334] on input "checkbox" at bounding box center [33, 343] width 32 height 24
checkbox input "true"
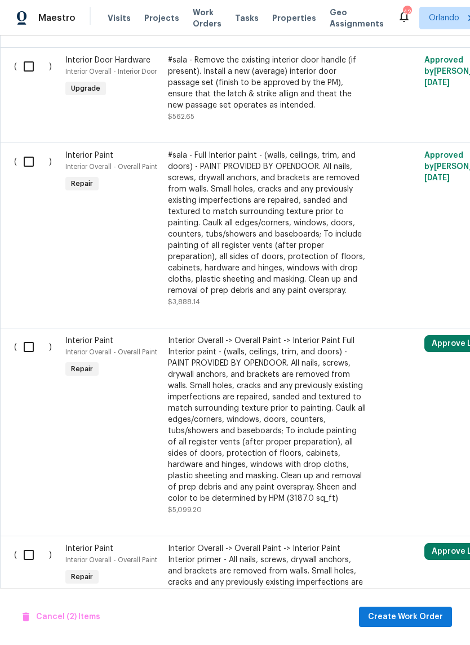
scroll to position [759, 0]
click at [285, 237] on div "#sala - Full Interior paint - (walls, ceilings, trim, and doors) - PAINT PROVID…" at bounding box center [267, 222] width 198 height 147
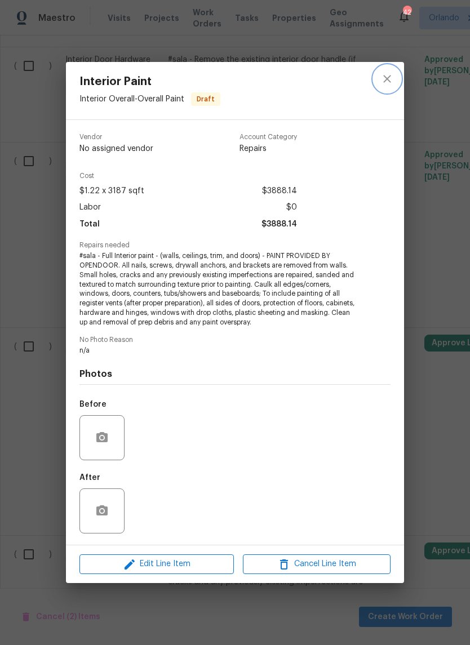
click at [389, 83] on icon "close" at bounding box center [387, 79] width 14 height 14
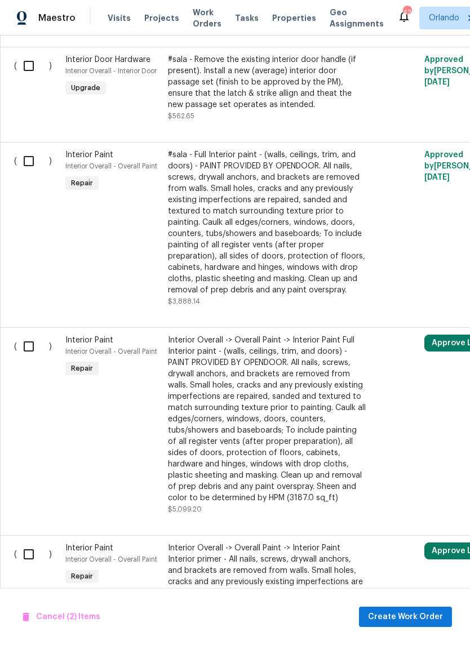
click at [32, 149] on input "checkbox" at bounding box center [33, 161] width 32 height 24
checkbox input "true"
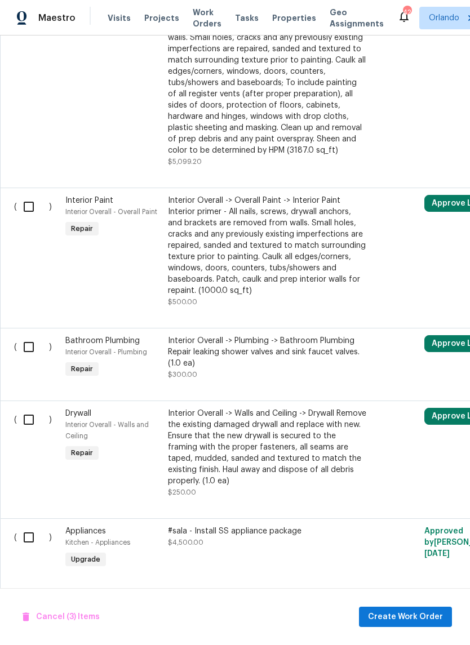
scroll to position [1107, 0]
click at [20, 340] on input "checkbox" at bounding box center [33, 347] width 32 height 24
checkbox input "true"
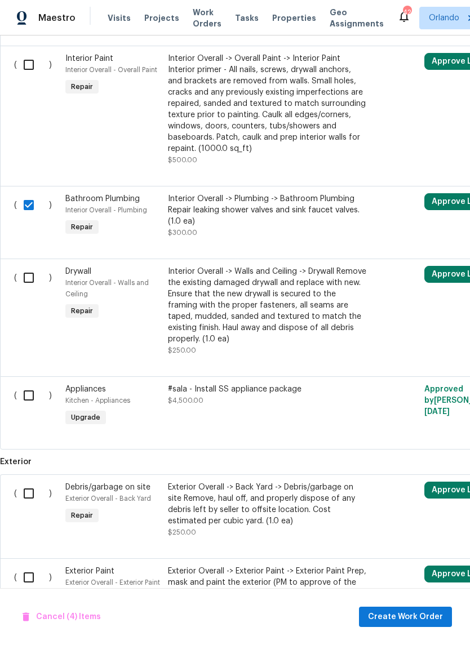
scroll to position [1249, 0]
click at [24, 270] on input "checkbox" at bounding box center [33, 277] width 32 height 24
checkbox input "true"
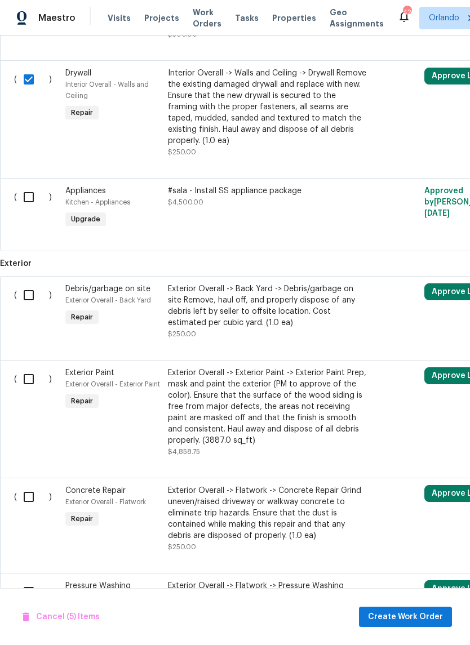
scroll to position [1448, 0]
click at [26, 286] on input "checkbox" at bounding box center [33, 295] width 32 height 24
checkbox input "true"
click at [21, 374] on input "checkbox" at bounding box center [33, 379] width 32 height 24
checkbox input "true"
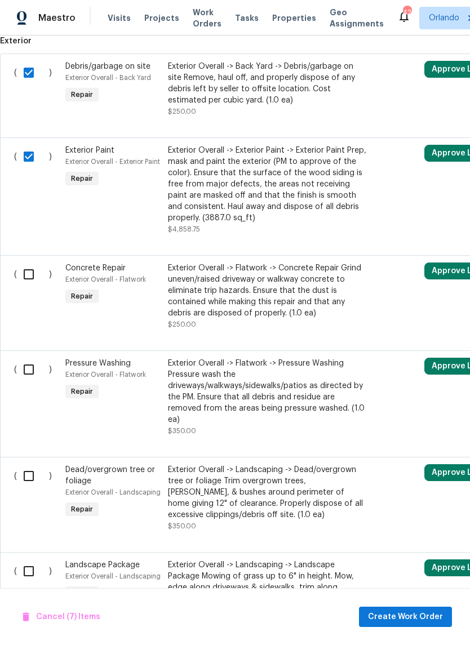
scroll to position [1670, 0]
click at [26, 272] on input "checkbox" at bounding box center [33, 274] width 32 height 24
checkbox input "true"
click at [23, 365] on input "checkbox" at bounding box center [33, 369] width 32 height 24
checkbox input "true"
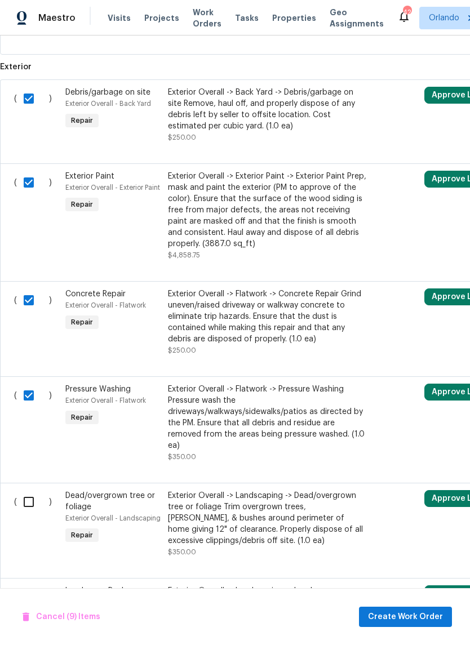
scroll to position [1644, 0]
click at [28, 176] on input "checkbox" at bounding box center [33, 183] width 32 height 24
checkbox input "false"
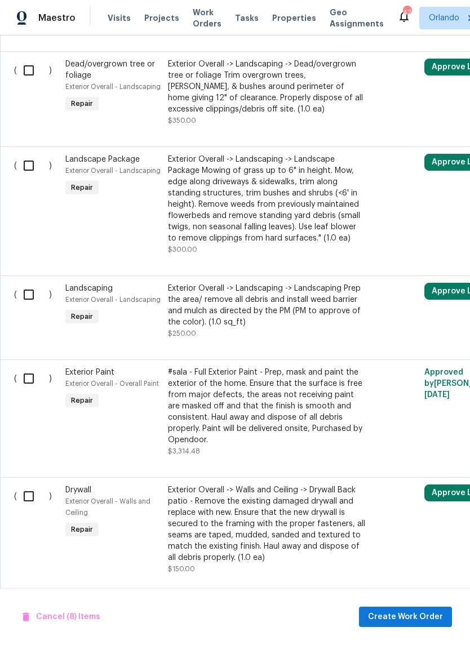
scroll to position [2075, 0]
click at [29, 376] on input "checkbox" at bounding box center [33, 379] width 32 height 24
checkbox input "true"
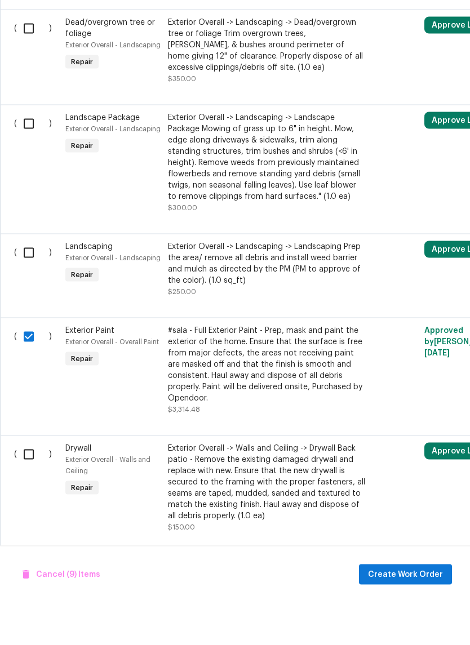
scroll to position [28, 0]
click at [30, 485] on input "checkbox" at bounding box center [33, 497] width 32 height 24
checkbox input "true"
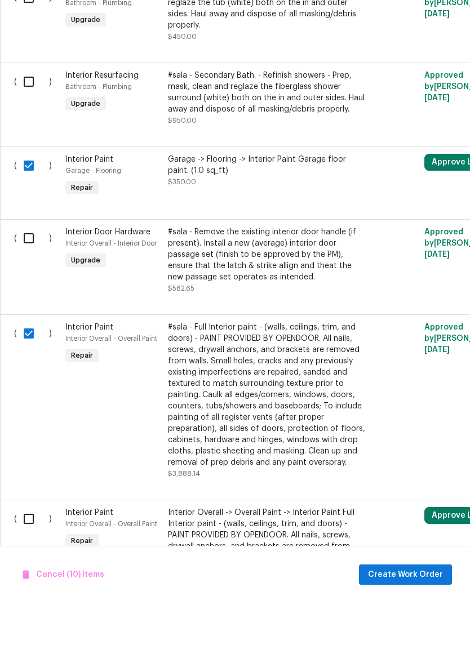
scroll to position [544, 0]
click at [31, 269] on input "checkbox" at bounding box center [33, 281] width 32 height 24
click at [30, 269] on input "checkbox" at bounding box center [33, 281] width 32 height 24
checkbox input "false"
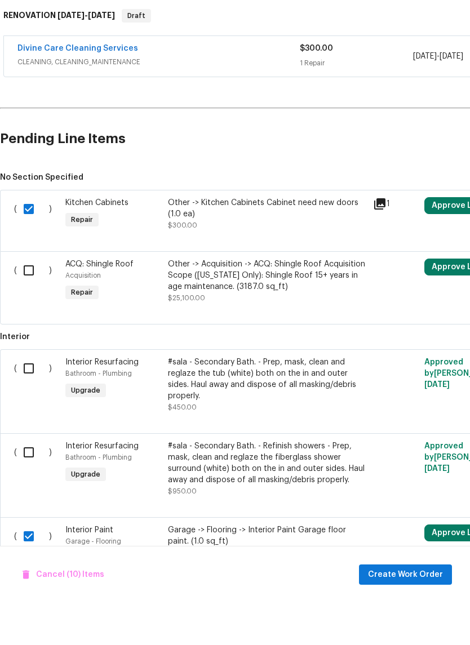
scroll to position [0, 0]
click at [420, 610] on span "Create Work Order" at bounding box center [405, 617] width 75 height 14
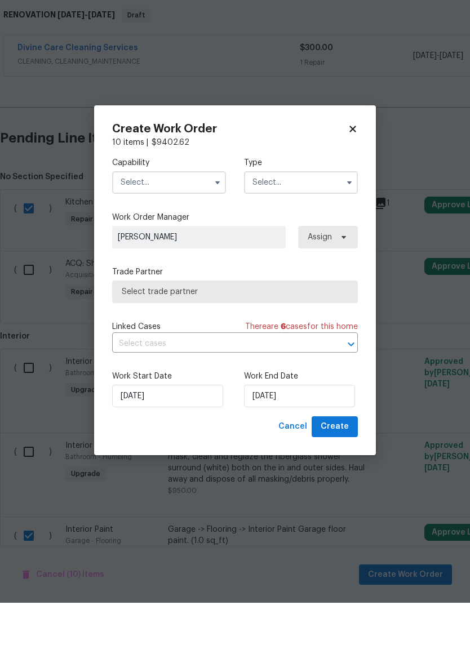
click at [196, 214] on input "text" at bounding box center [169, 225] width 114 height 23
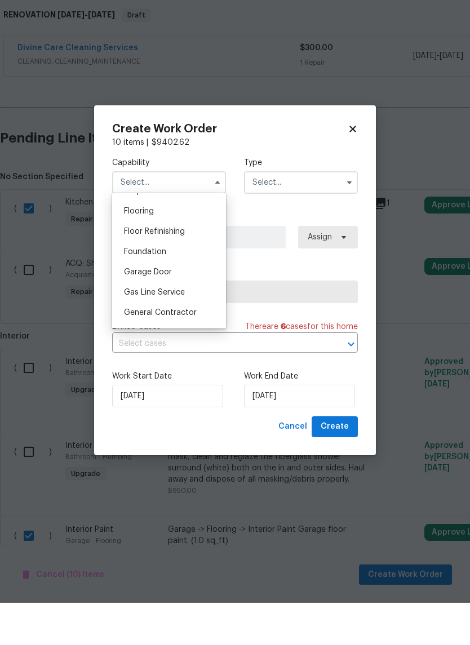
click at [196, 345] on div "General Contractor" at bounding box center [169, 355] width 108 height 20
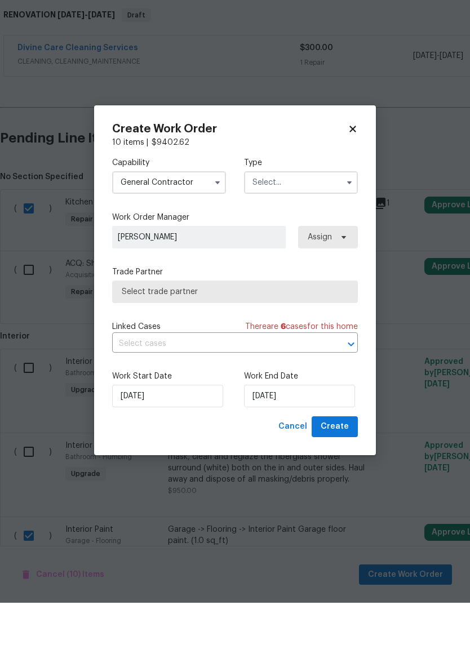
type input "General Contractor"
click at [312, 214] on input "text" at bounding box center [301, 225] width 114 height 23
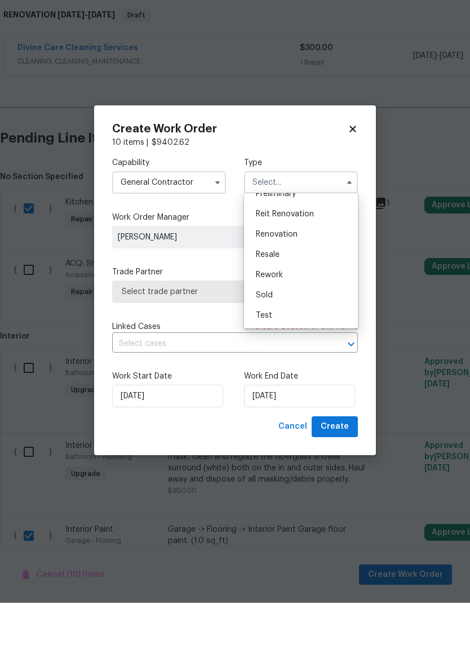
click at [295, 273] on span "Renovation" at bounding box center [277, 277] width 42 height 8
type input "Renovation"
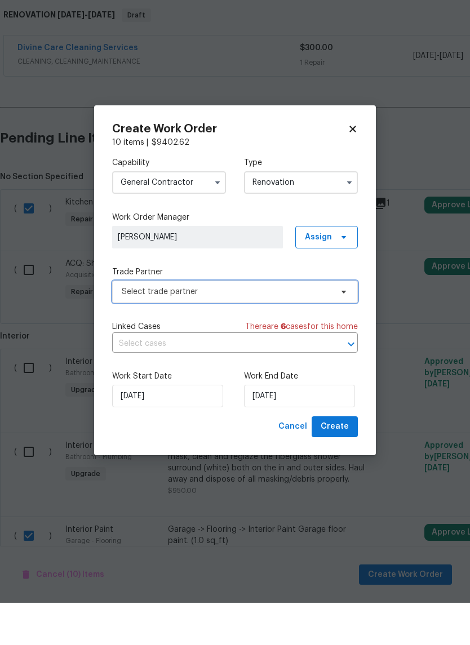
click at [323, 329] on span "Select trade partner" at bounding box center [227, 334] width 210 height 11
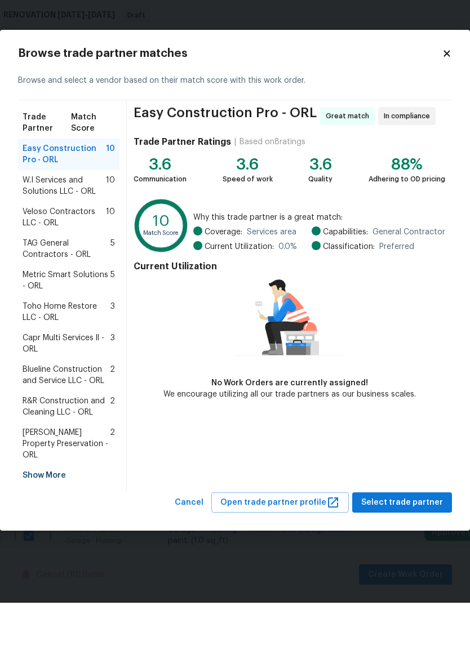
click at [82, 248] on span "Veloso Contractors LLC - ORL" at bounding box center [64, 259] width 83 height 23
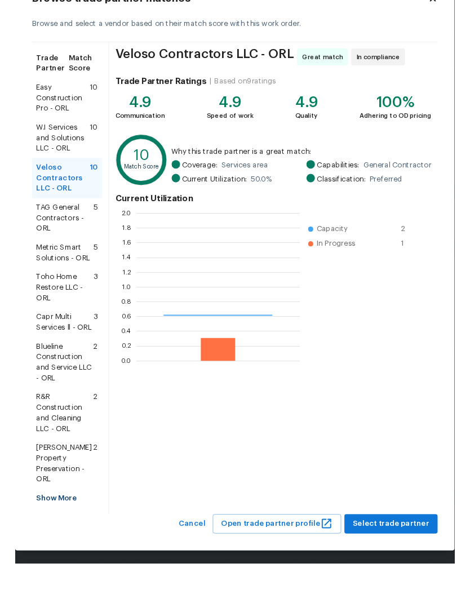
scroll to position [158, 175]
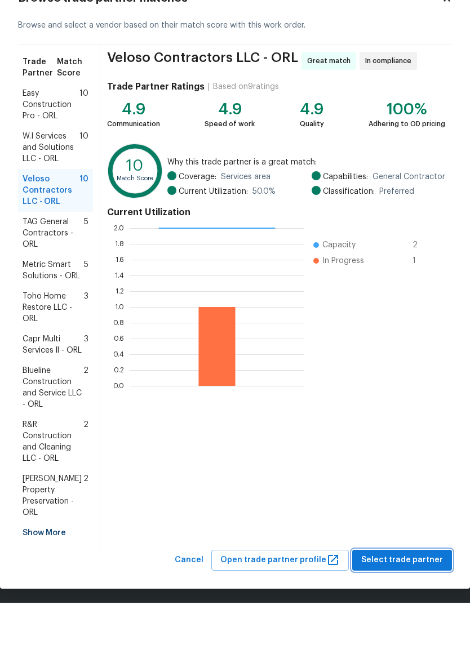
click at [423, 596] on span "Select trade partner" at bounding box center [402, 603] width 82 height 14
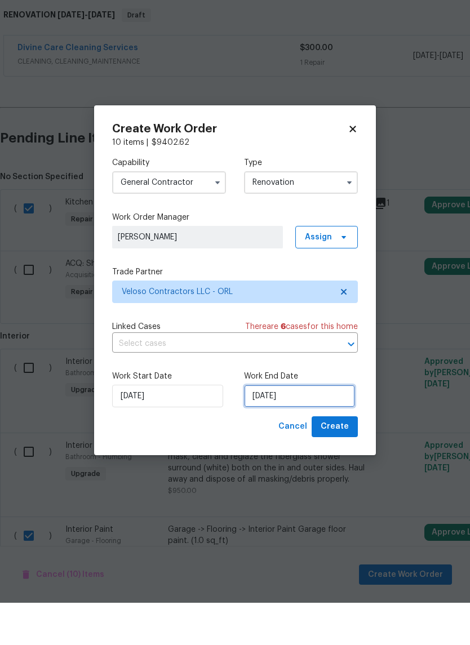
click at [312, 427] on input "9/2/2025" at bounding box center [299, 438] width 111 height 23
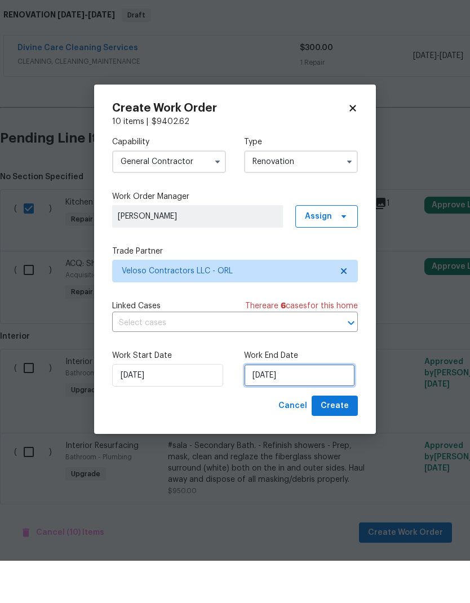
scroll to position [45, 0]
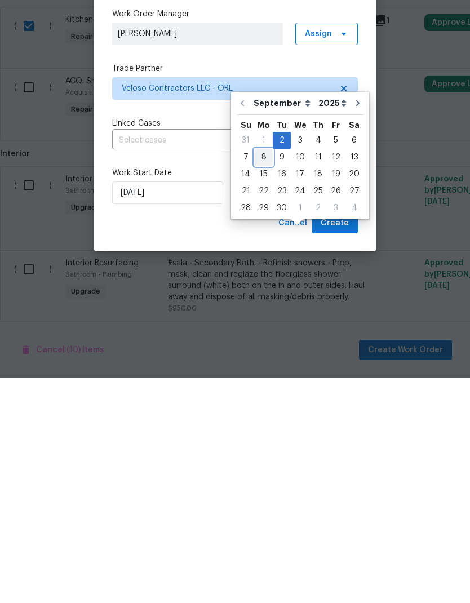
click at [264, 374] on div "8" at bounding box center [264, 382] width 18 height 16
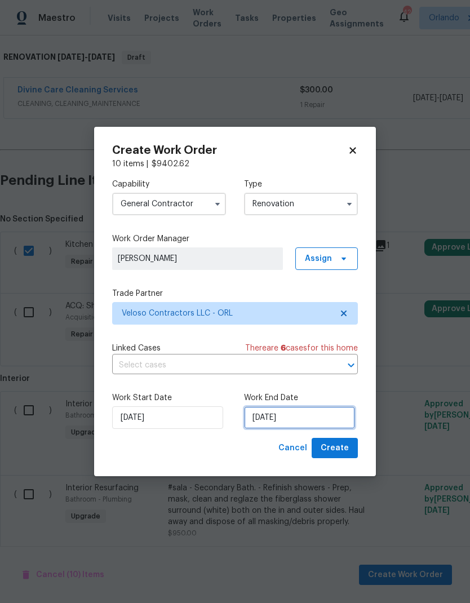
click at [310, 417] on input "9/8/2025" at bounding box center [299, 417] width 111 height 23
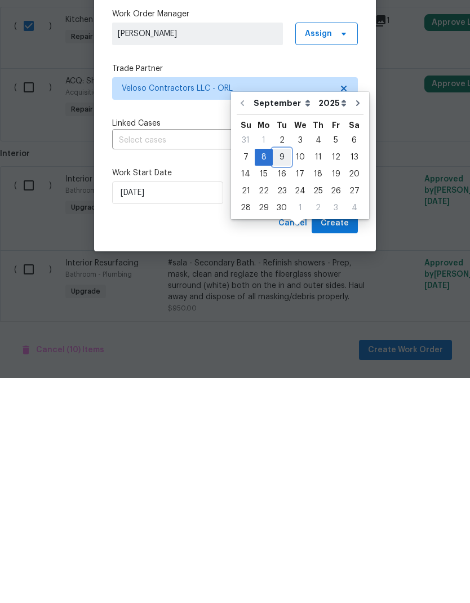
click at [277, 374] on div "9" at bounding box center [282, 382] width 18 height 16
type input "9/9/2025"
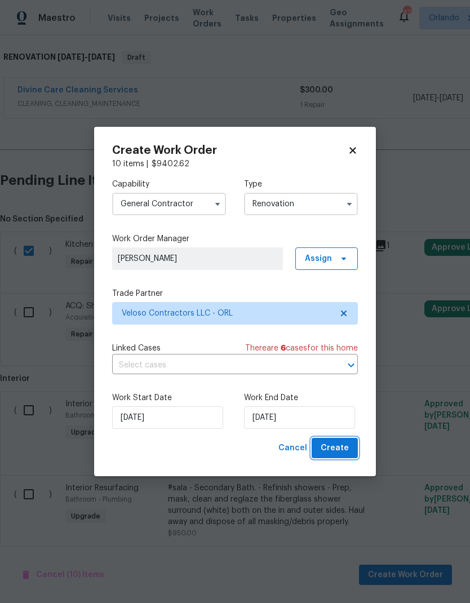
click at [343, 449] on span "Create" at bounding box center [335, 448] width 28 height 14
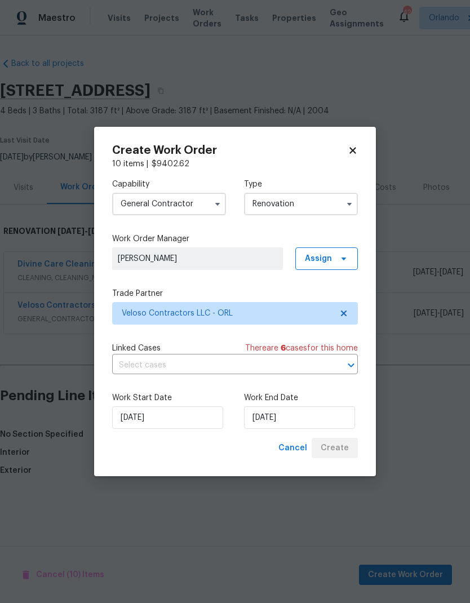
scroll to position [0, 0]
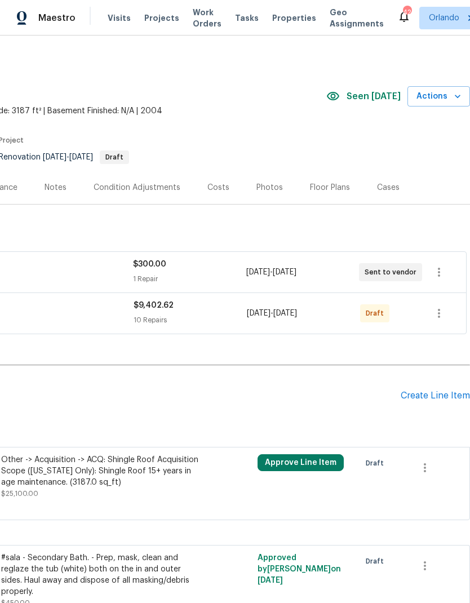
scroll to position [0, 167]
click at [441, 317] on icon "button" at bounding box center [439, 314] width 14 height 14
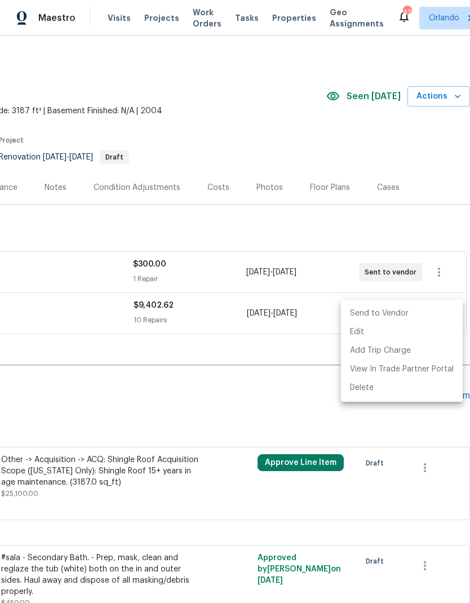
click at [415, 312] on li "Send to Vendor" at bounding box center [402, 313] width 122 height 19
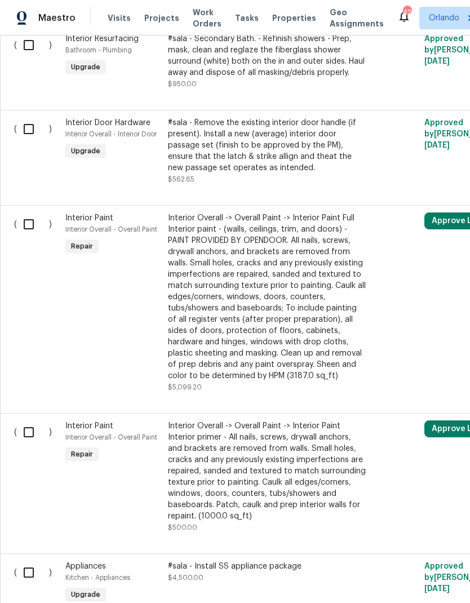
scroll to position [603, 0]
click at [26, 212] on input "checkbox" at bounding box center [33, 224] width 32 height 24
checkbox input "true"
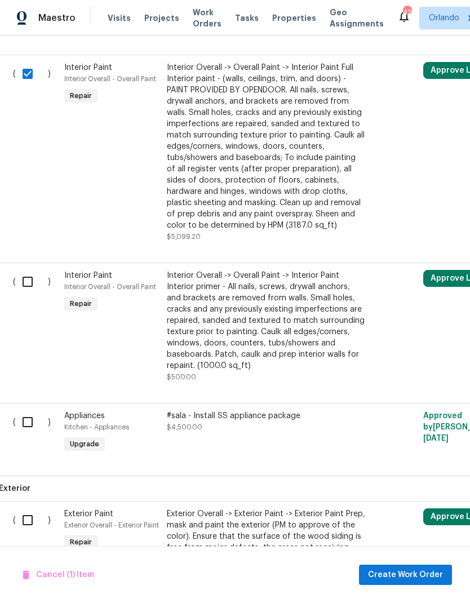
scroll to position [753, 3]
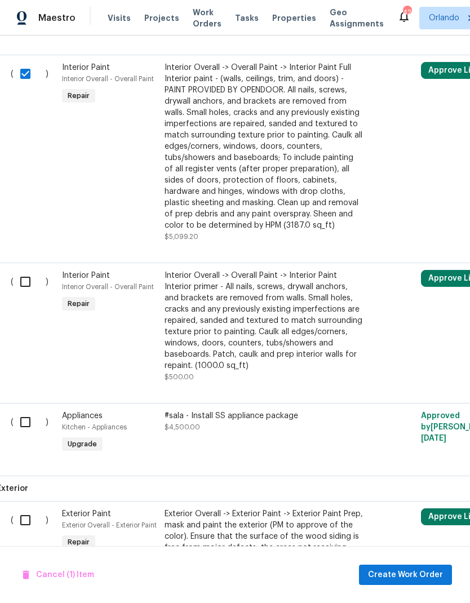
click at [21, 270] on input "checkbox" at bounding box center [30, 282] width 32 height 24
checkbox input "true"
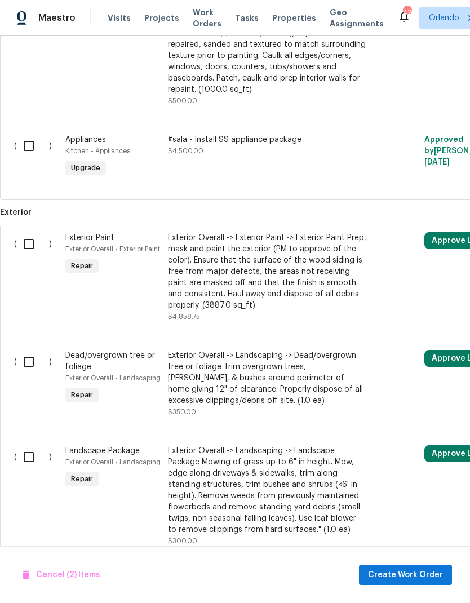
scroll to position [1030, 0]
click at [30, 236] on input "checkbox" at bounding box center [33, 244] width 32 height 24
checkbox input "true"
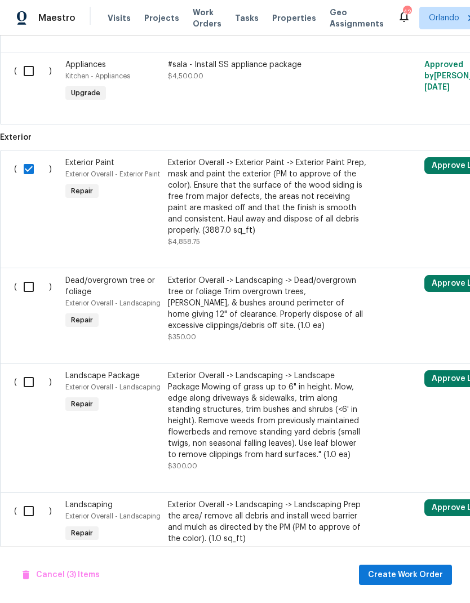
scroll to position [1104, 0]
click at [83, 576] on span "Cancel (3) Items" at bounding box center [61, 575] width 77 height 14
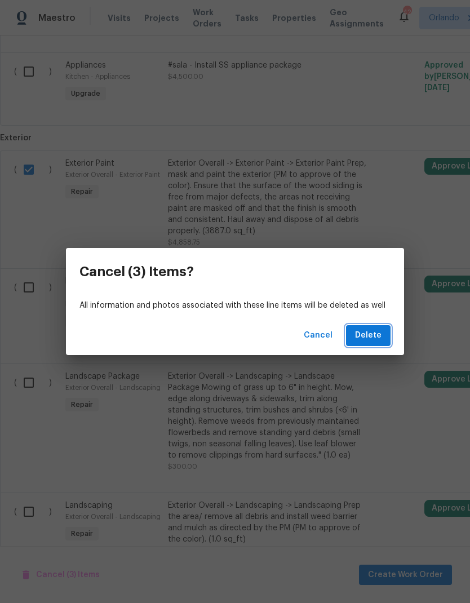
click at [374, 335] on span "Delete" at bounding box center [368, 336] width 26 height 14
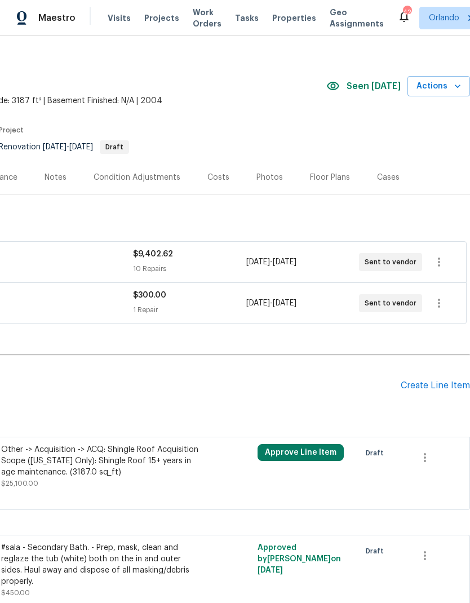
scroll to position [10, 167]
click at [437, 380] on div "Create Line Item" at bounding box center [435, 385] width 69 height 11
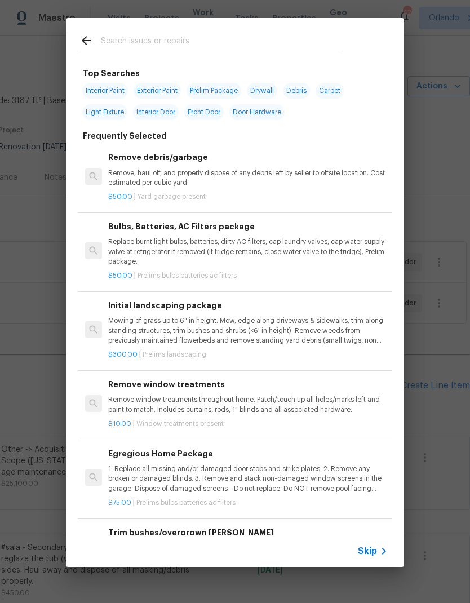
click at [173, 42] on input "text" at bounding box center [220, 42] width 239 height 17
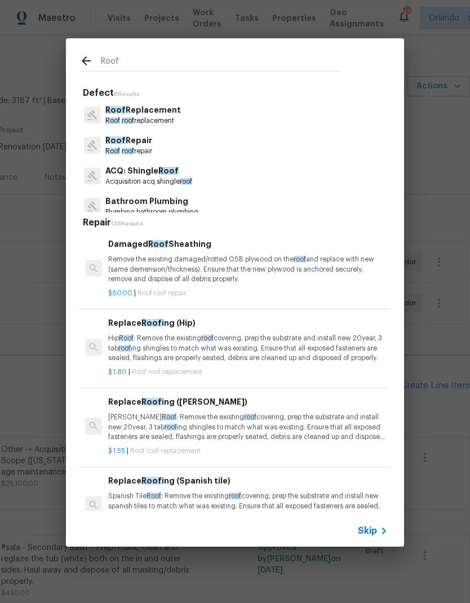
type input "Roof"
click at [244, 109] on div "Roof Replacement Roof roof replacement" at bounding box center [234, 115] width 311 height 30
click at [176, 112] on p "Roof Replacement" at bounding box center [143, 110] width 76 height 12
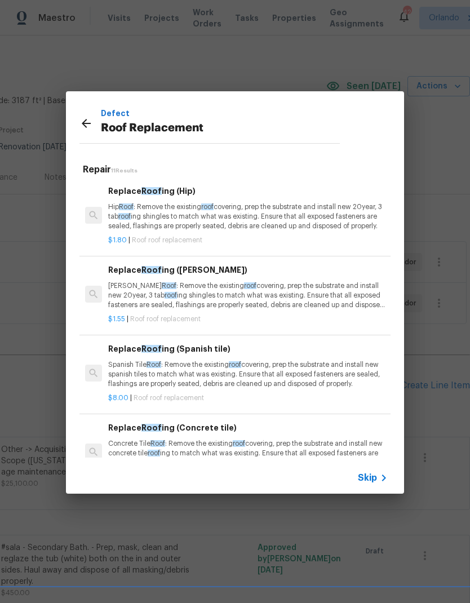
click at [294, 203] on p "Hip Roof : Remove the existing roof covering, prep the substrate and install ne…" at bounding box center [247, 216] width 279 height 29
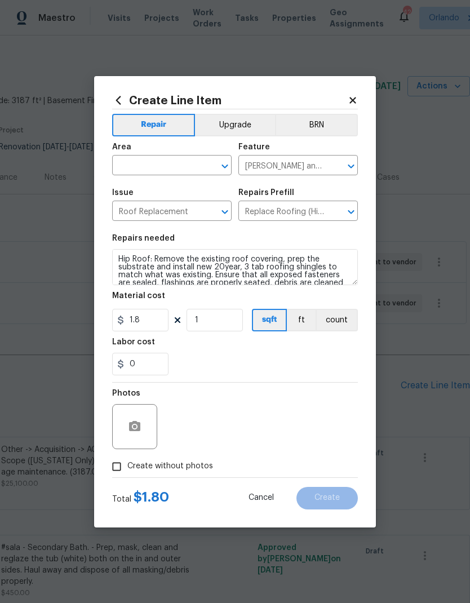
click at [187, 166] on input "text" at bounding box center [156, 166] width 88 height 17
click at [147, 227] on li "Roof" at bounding box center [171, 236] width 119 height 19
type input "Roof"
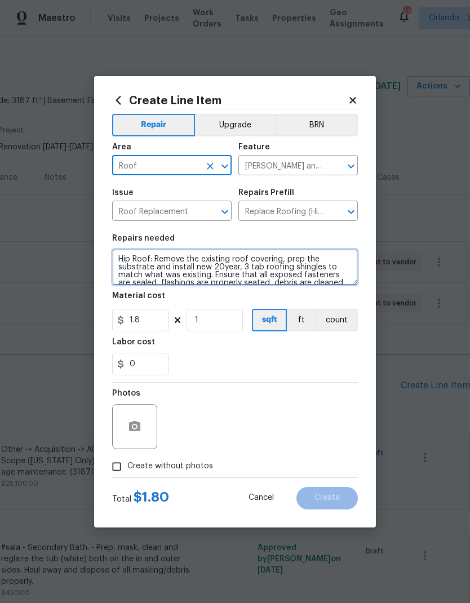
click at [123, 258] on textarea "Hip Roof: Remove the existing roof covering, prep the substrate and install new…" at bounding box center [235, 267] width 246 height 36
click at [125, 255] on textarea "Hip Roof: Remove the existing roof covering, prep the substrate and install new…" at bounding box center [235, 267] width 246 height 36
click at [128, 262] on textarea "Hip Roof: Remove the existing roof covering, prep the substrate and install new…" at bounding box center [235, 267] width 246 height 36
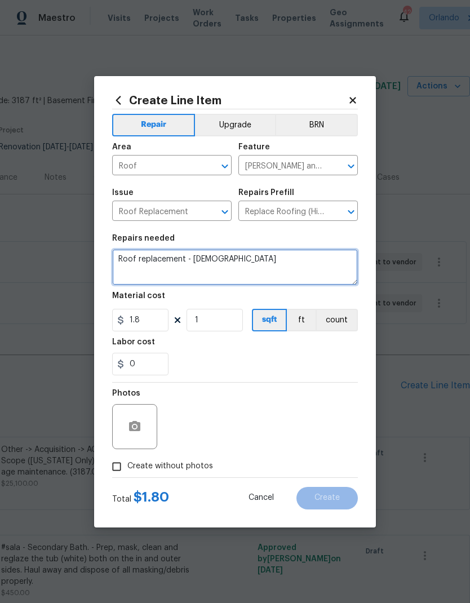
type textarea "Roof replacement - 15+ years old"
click at [339, 320] on button "count" at bounding box center [337, 320] width 42 height 23
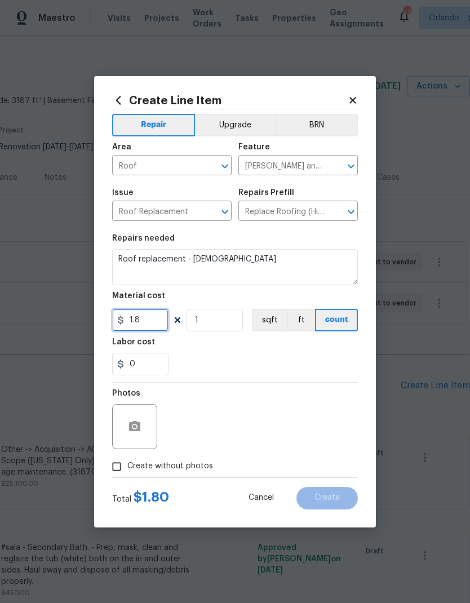
click at [147, 319] on input "1.8" at bounding box center [140, 320] width 56 height 23
type input "1"
click at [254, 360] on div "0" at bounding box center [235, 364] width 246 height 23
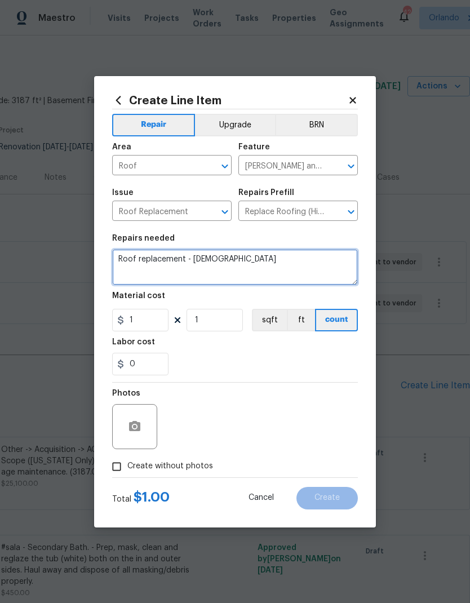
click at [193, 260] on textarea "Roof replacement - 15+ years old" at bounding box center [235, 267] width 246 height 36
click at [314, 265] on textarea "Roof replacement: 15+ years old" at bounding box center [235, 267] width 246 height 36
type textarea "Roof replacement: 15+ years old"
click at [295, 351] on div "Labor cost" at bounding box center [235, 345] width 246 height 15
click at [197, 471] on span "Create without photos" at bounding box center [170, 466] width 86 height 12
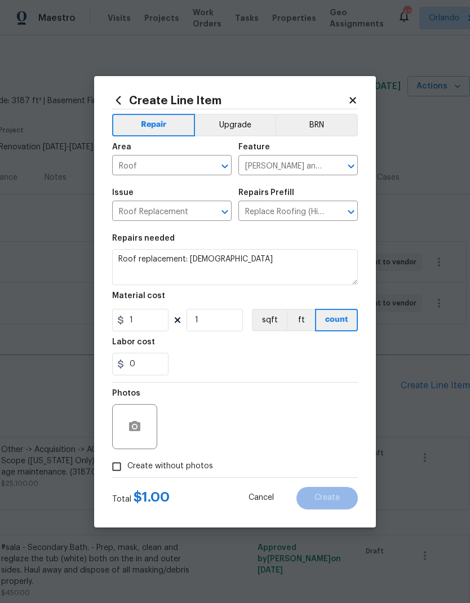
click at [127, 471] on input "Create without photos" at bounding box center [116, 466] width 21 height 21
checkbox input "true"
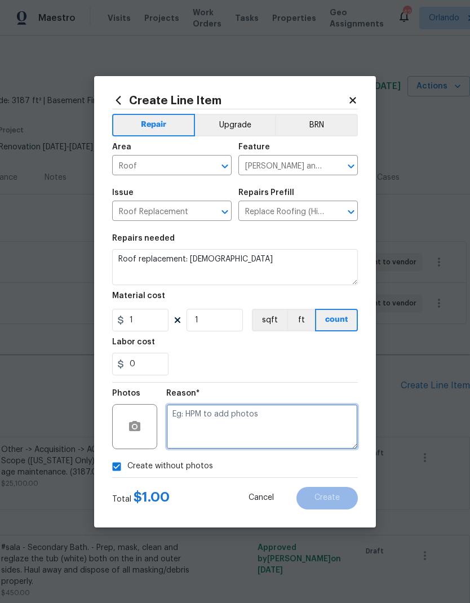
click at [252, 427] on textarea at bounding box center [262, 426] width 192 height 45
click at [187, 415] on textarea "Home to add" at bounding box center [262, 426] width 192 height 45
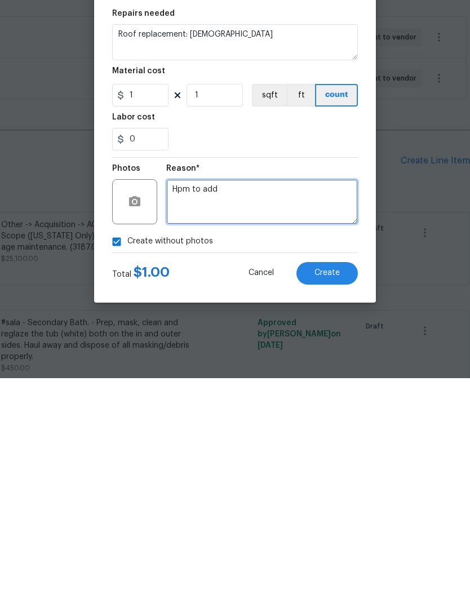
click at [292, 404] on textarea "Hpm to add" at bounding box center [262, 426] width 192 height 45
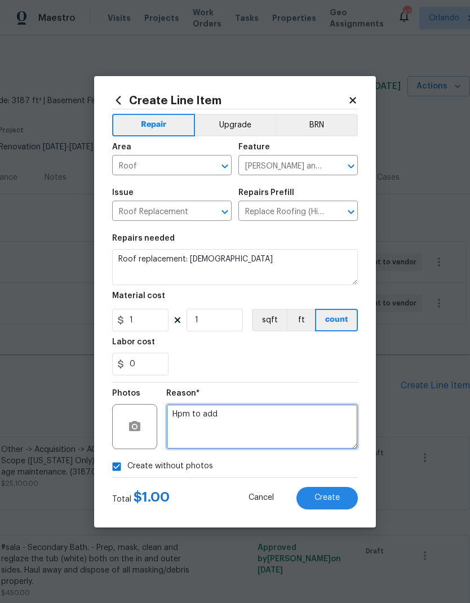
type textarea "Hpm to add"
click at [330, 496] on span "Create" at bounding box center [326, 498] width 25 height 8
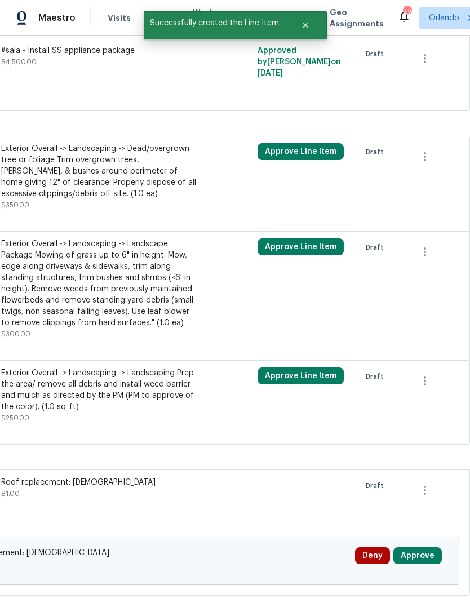
scroll to position [770, 167]
click at [430, 547] on button "Approve" at bounding box center [417, 555] width 48 height 17
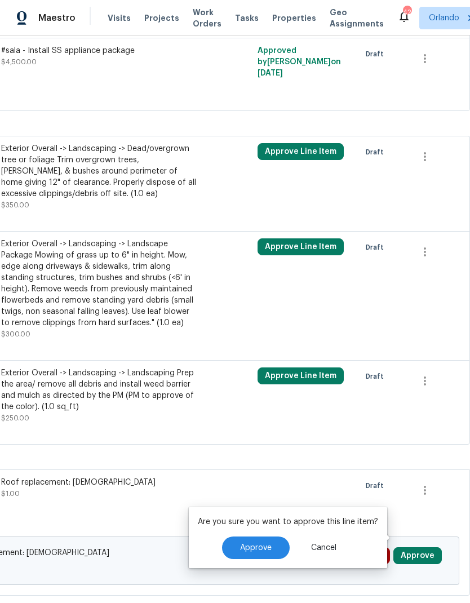
click at [270, 536] on button "Approve" at bounding box center [256, 547] width 68 height 23
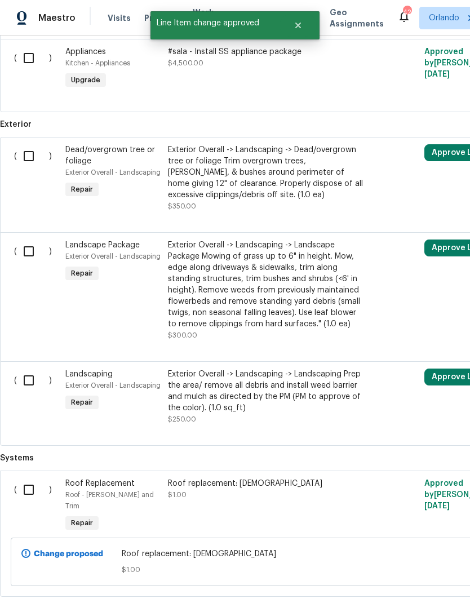
scroll to position [769, 0]
click at [32, 478] on input "checkbox" at bounding box center [33, 490] width 32 height 24
checkbox input "true"
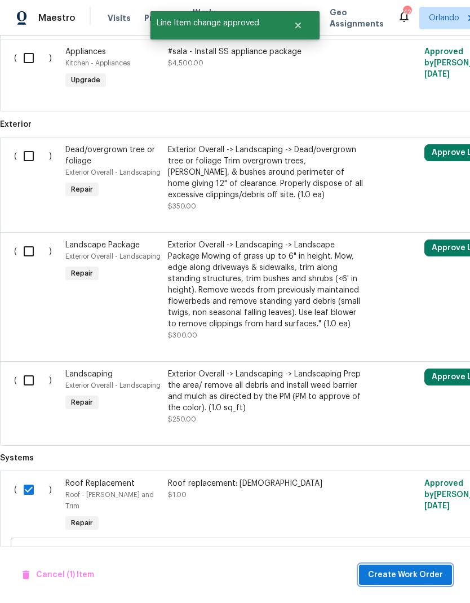
click at [431, 572] on span "Create Work Order" at bounding box center [405, 575] width 75 height 14
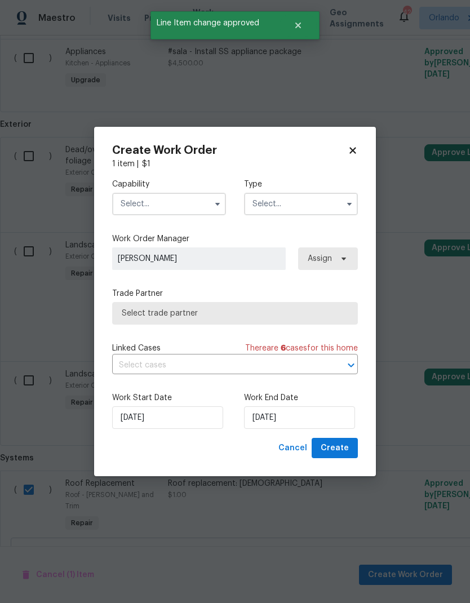
click at [197, 202] on input "text" at bounding box center [169, 204] width 114 height 23
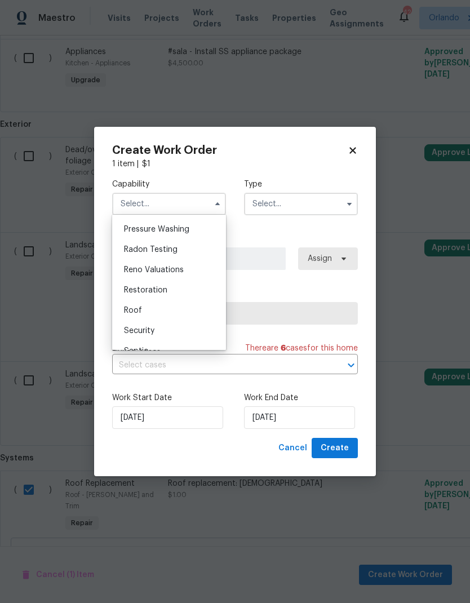
scroll to position [1082, 0]
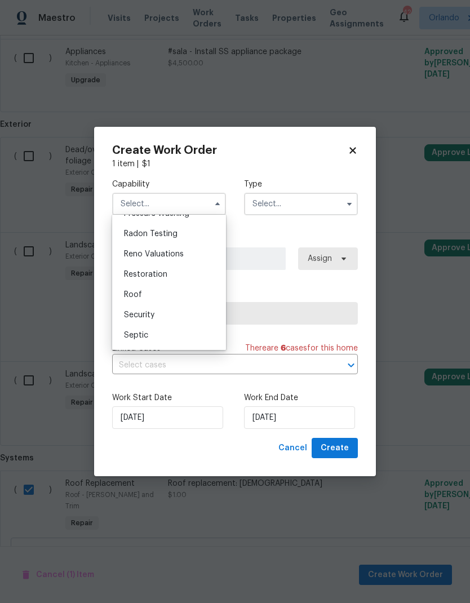
click at [151, 291] on div "Roof" at bounding box center [169, 295] width 108 height 20
type input "Roof"
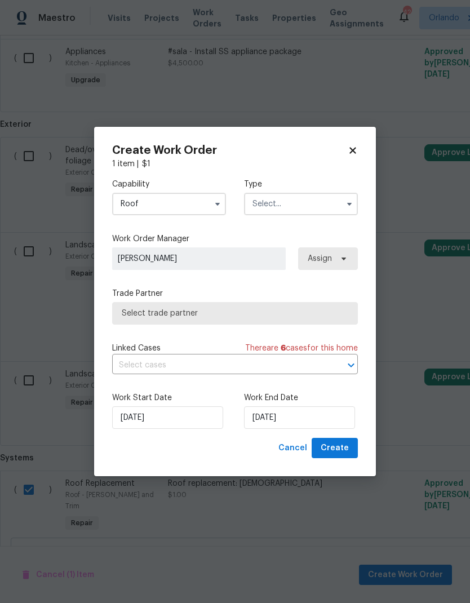
click at [330, 199] on input "text" at bounding box center [301, 204] width 114 height 23
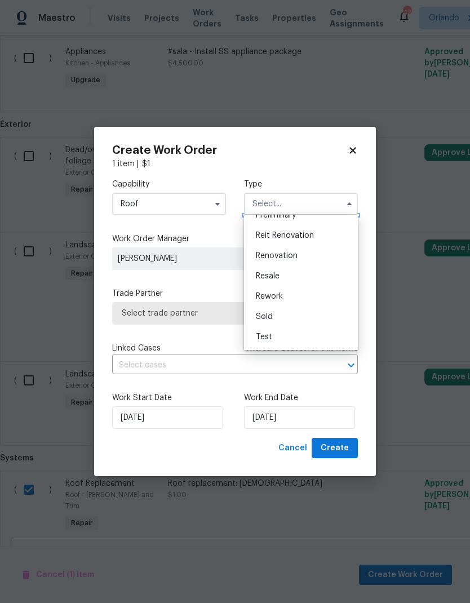
scroll to position [256, 0]
click at [293, 252] on span "Renovation" at bounding box center [277, 256] width 42 height 8
type input "Renovation"
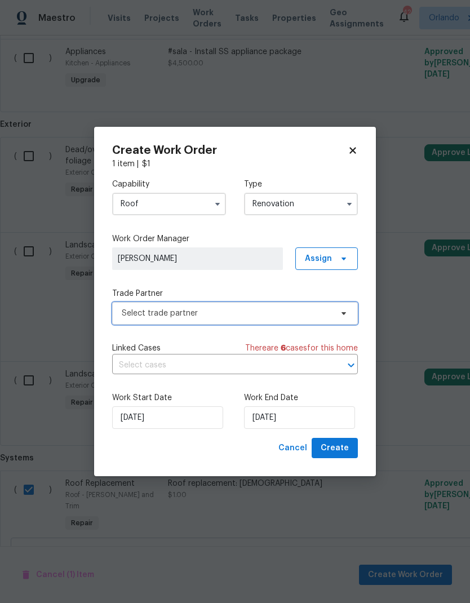
click at [316, 310] on span "Select trade partner" at bounding box center [227, 313] width 210 height 11
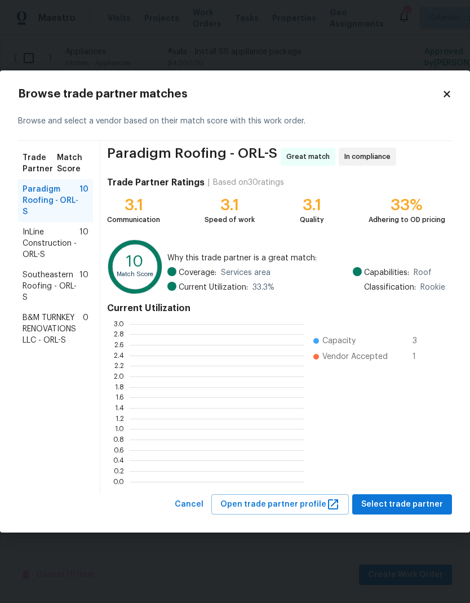
scroll to position [158, 175]
click at [57, 245] on span "InLine Construction - ORL-S" at bounding box center [51, 244] width 57 height 34
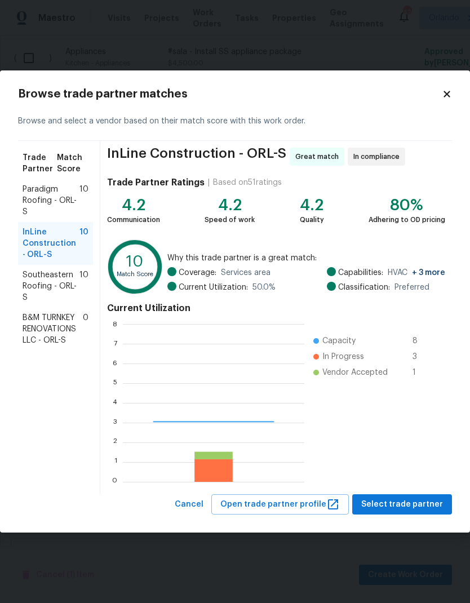
scroll to position [158, 181]
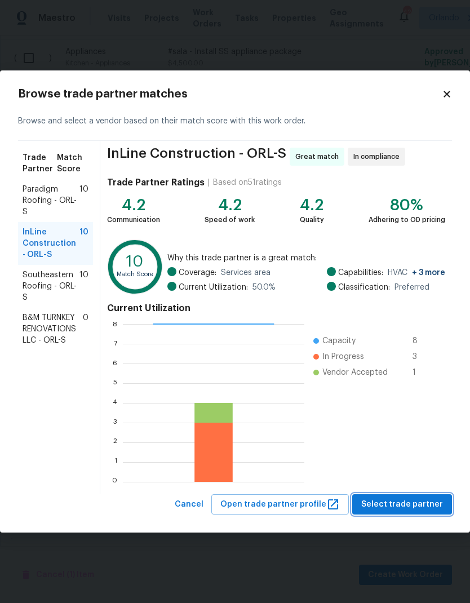
click at [432, 504] on span "Select trade partner" at bounding box center [402, 505] width 82 height 14
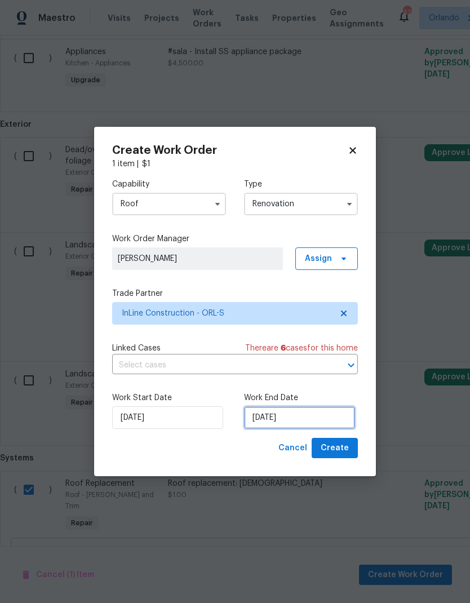
click at [321, 420] on input "9/2/2025" at bounding box center [299, 417] width 111 height 23
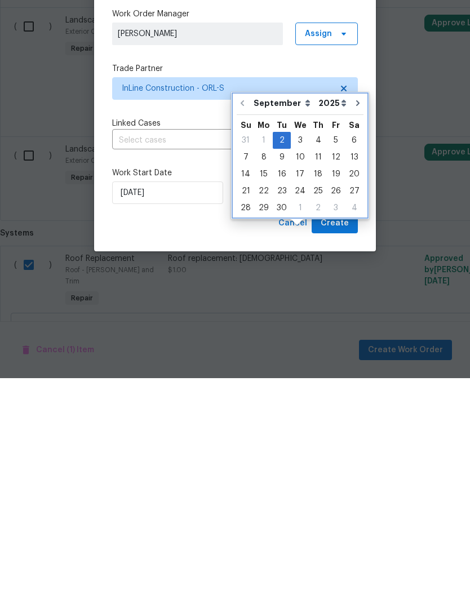
click at [353, 323] on icon "Go to next month" at bounding box center [357, 327] width 9 height 9
type input "10/2/2025"
select select "9"
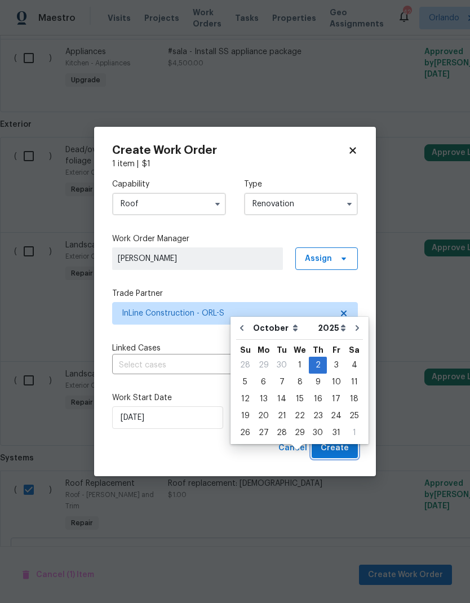
click at [335, 453] on span "Create" at bounding box center [335, 448] width 28 height 14
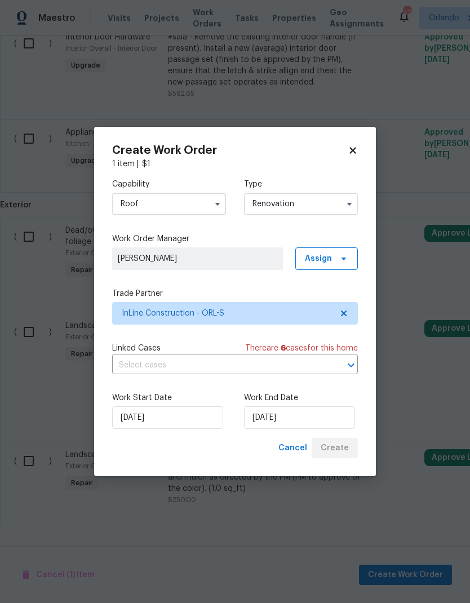
scroll to position [677, 0]
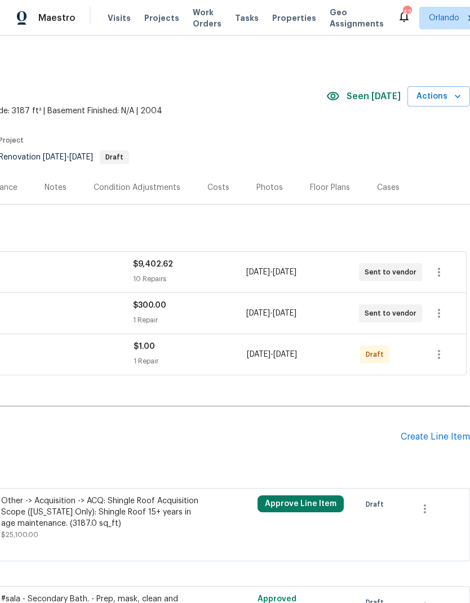
scroll to position [0, 167]
click at [438, 345] on button "button" at bounding box center [438, 354] width 27 height 27
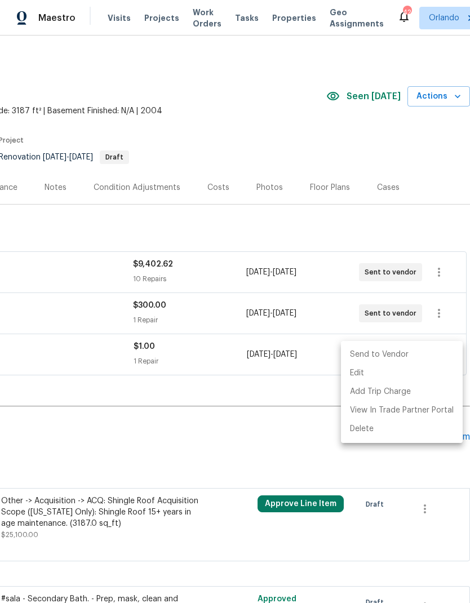
click at [419, 356] on li "Send to Vendor" at bounding box center [402, 354] width 122 height 19
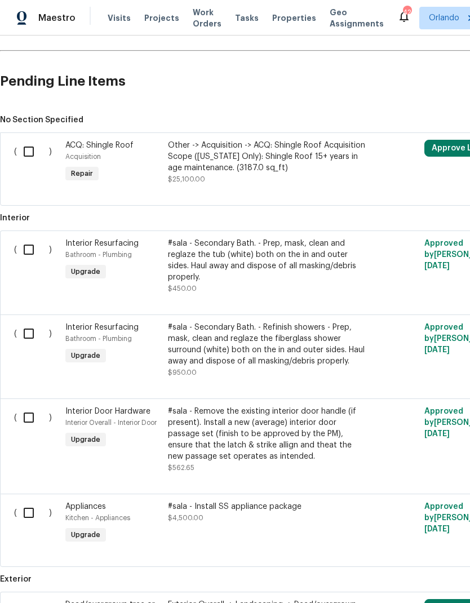
scroll to position [355, 0]
click at [29, 153] on input "checkbox" at bounding box center [33, 152] width 32 height 24
checkbox input "true"
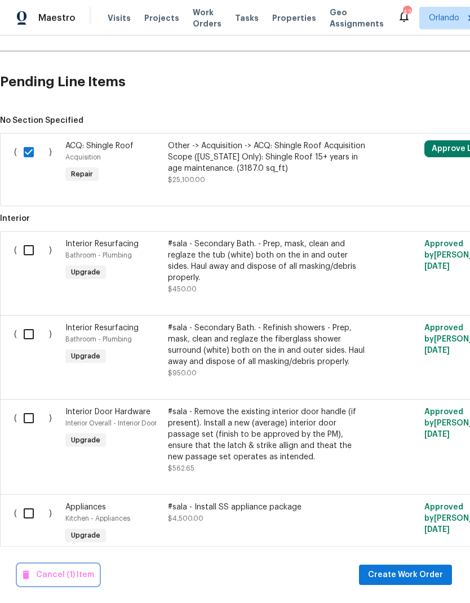
click at [78, 569] on span "Cancel (1) Item" at bounding box center [59, 575] width 72 height 14
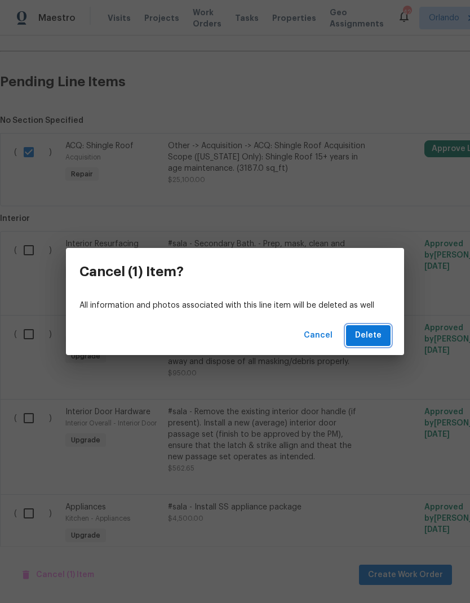
click at [379, 337] on span "Delete" at bounding box center [368, 336] width 26 height 14
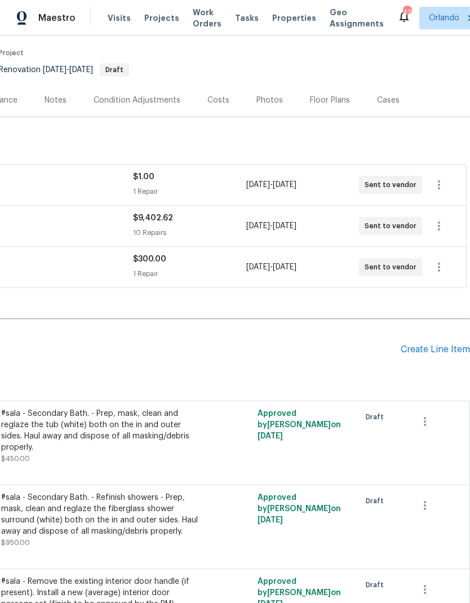
scroll to position [89, 167]
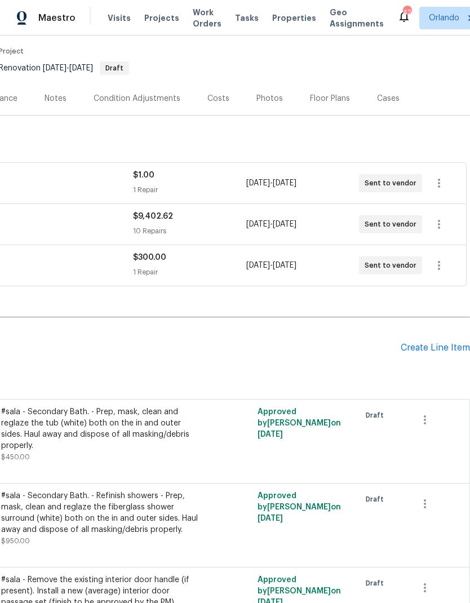
click at [219, 97] on div "Costs" at bounding box center [218, 98] width 22 height 11
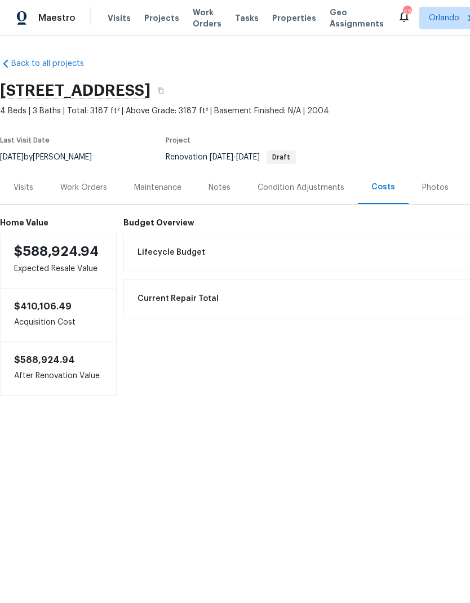
click at [91, 185] on div "Work Orders" at bounding box center [83, 187] width 47 height 11
